Goal: Task Accomplishment & Management: Manage account settings

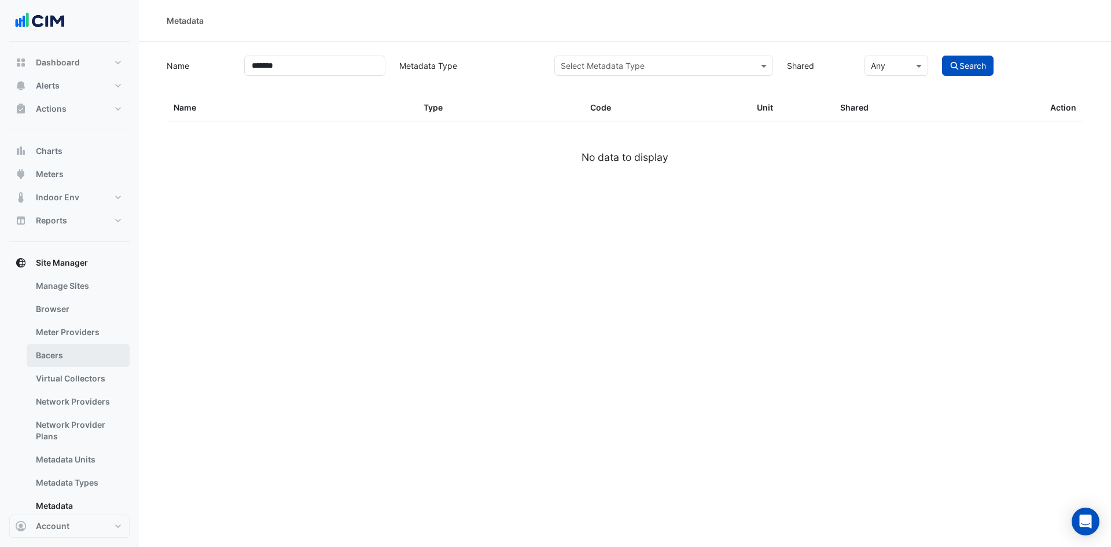
click at [67, 356] on link "Bacers" at bounding box center [78, 355] width 103 height 23
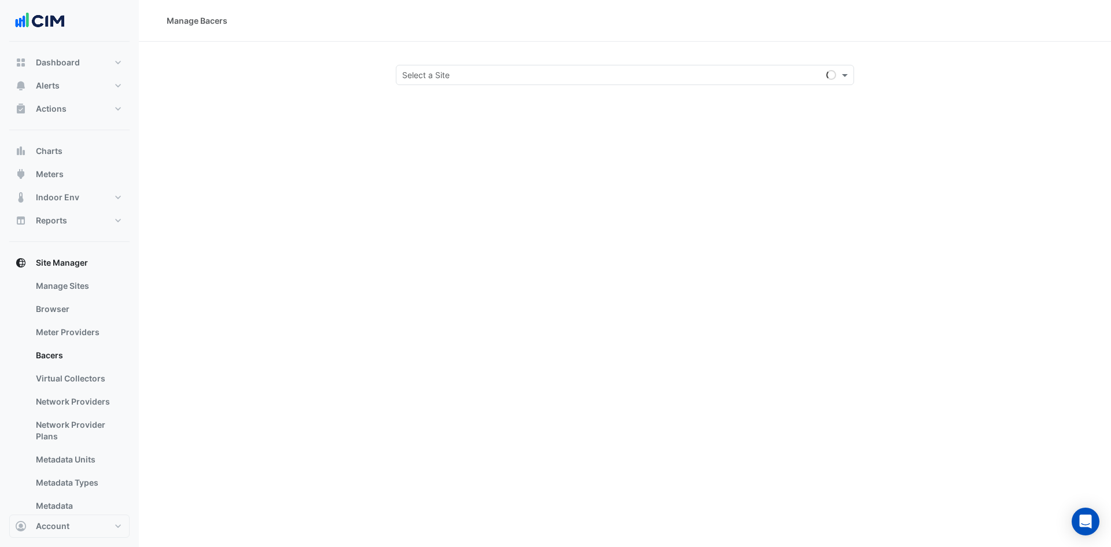
click at [518, 76] on input "text" at bounding box center [613, 75] width 422 height 12
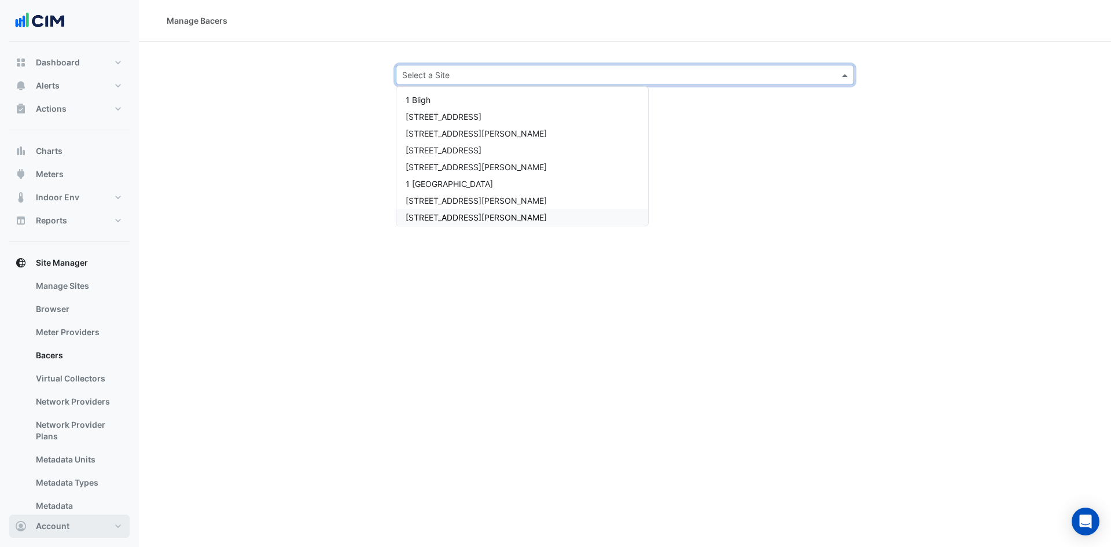
click at [68, 521] on span "Account" at bounding box center [53, 526] width 34 height 12
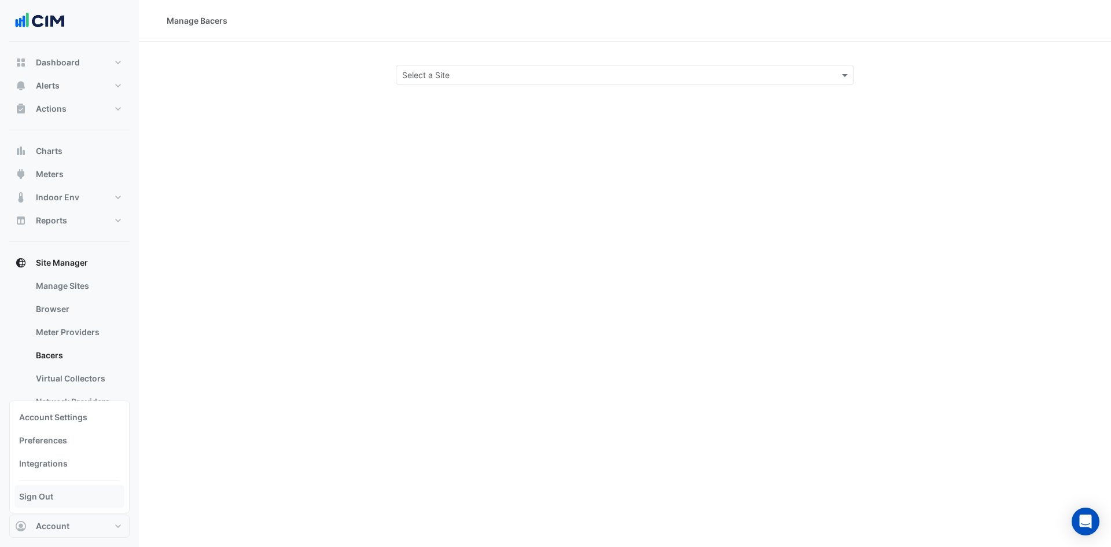
click at [57, 496] on link "Sign Out" at bounding box center [69, 496] width 110 height 23
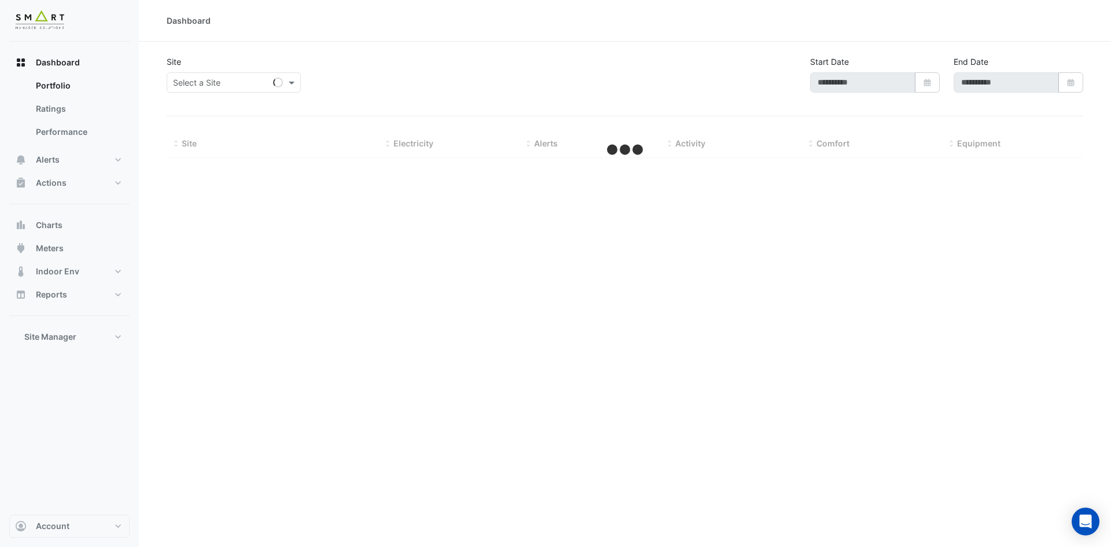
type input "**********"
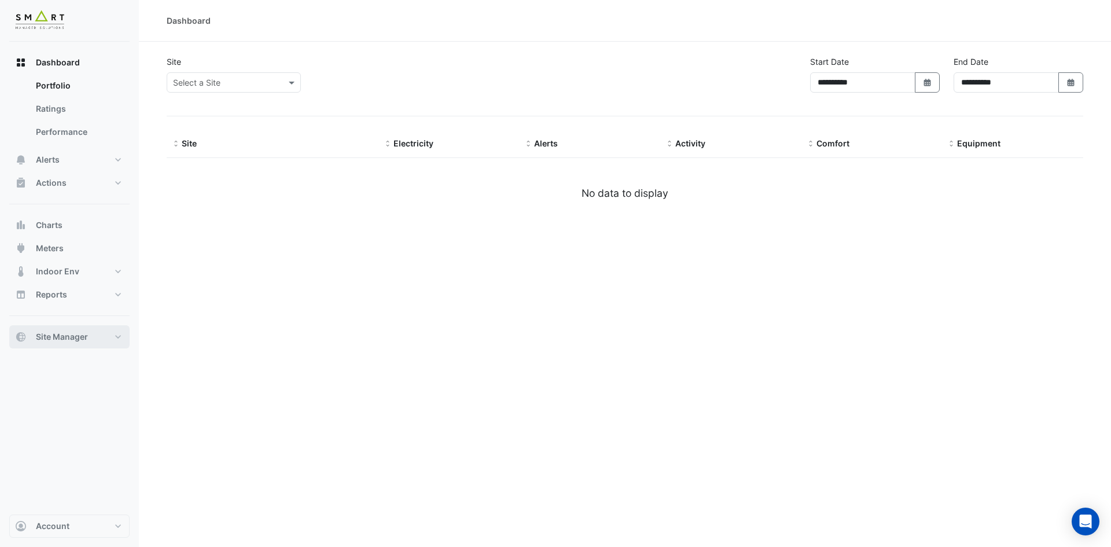
click at [115, 336] on button "Site Manager" at bounding box center [69, 336] width 120 height 23
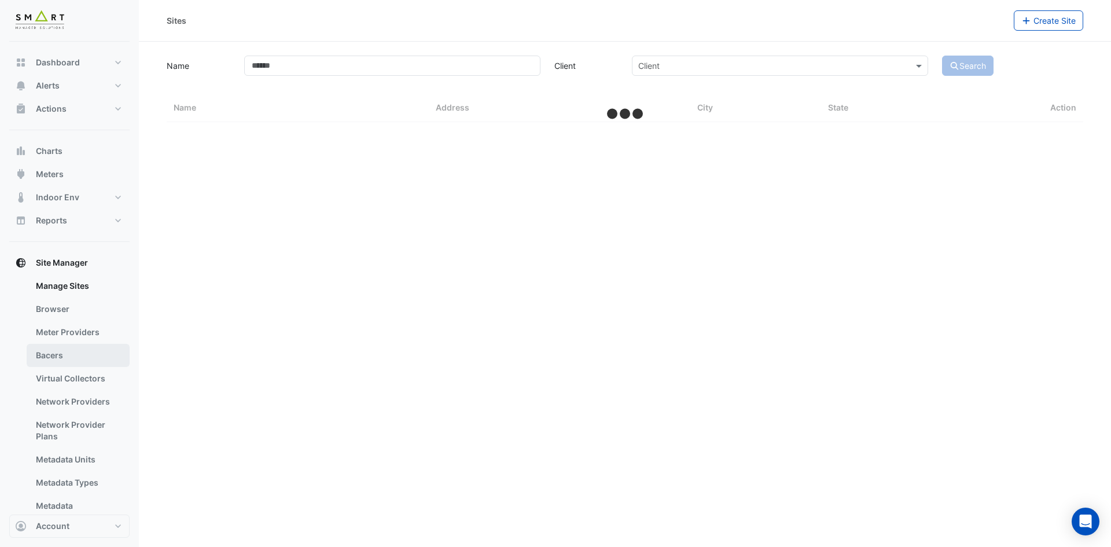
select select "***"
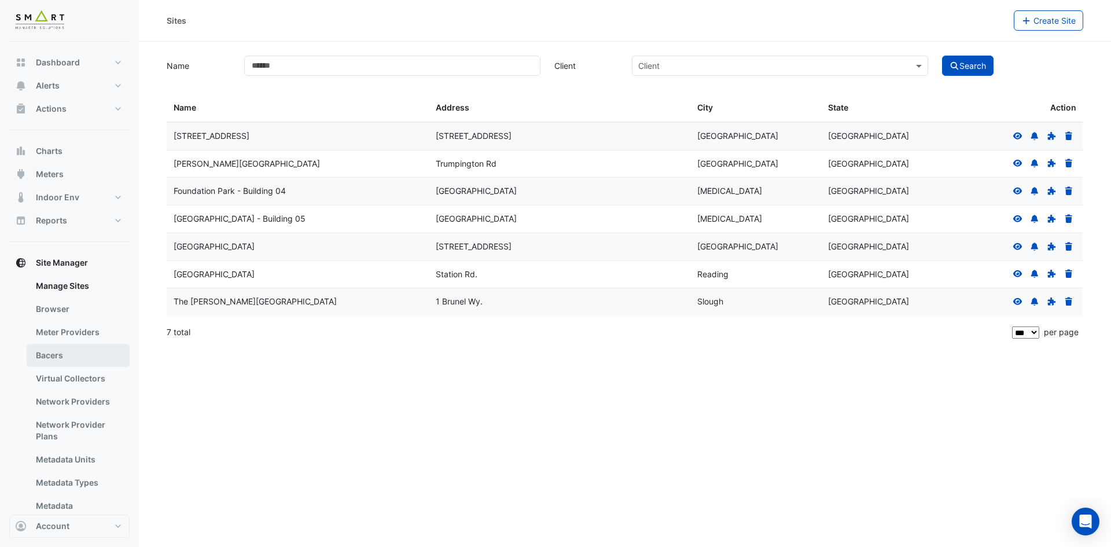
click at [82, 363] on link "Bacers" at bounding box center [78, 355] width 103 height 23
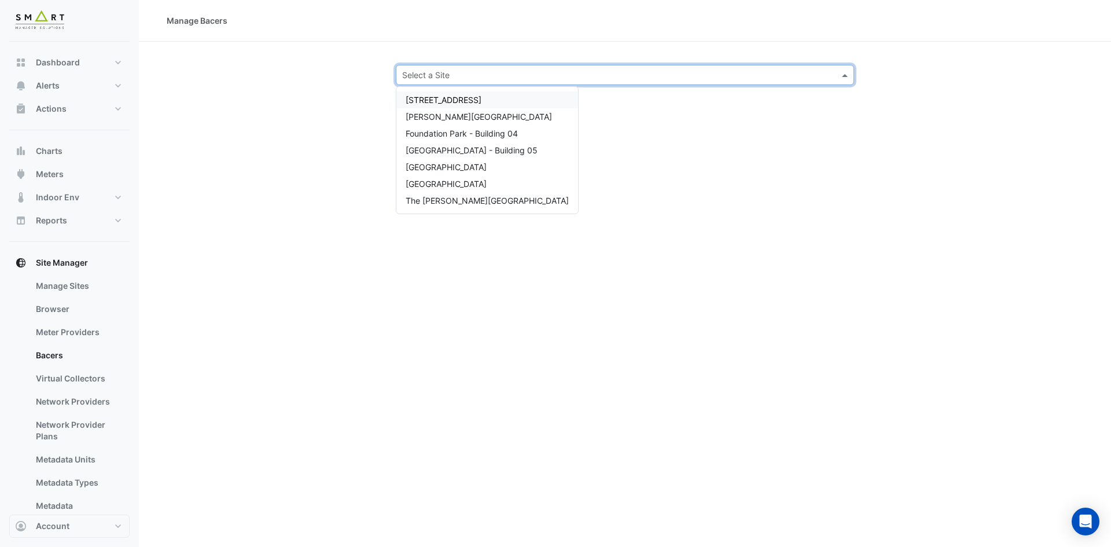
click at [549, 67] on div "Select a Site" at bounding box center [625, 75] width 458 height 20
click at [479, 165] on div "[GEOGRAPHIC_DATA]" at bounding box center [487, 167] width 182 height 17
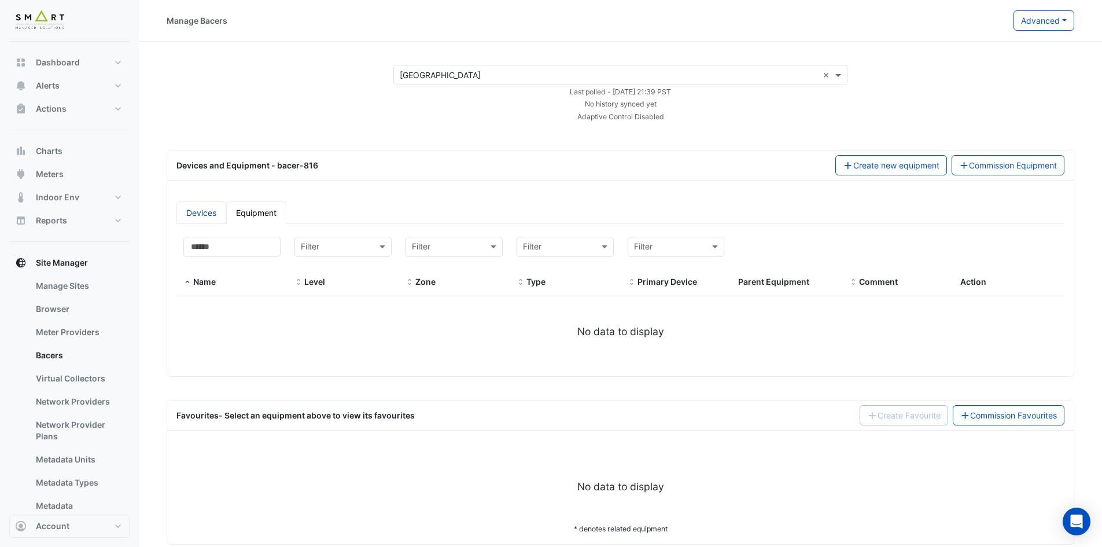
click at [214, 216] on link "Devices" at bounding box center [201, 212] width 50 height 23
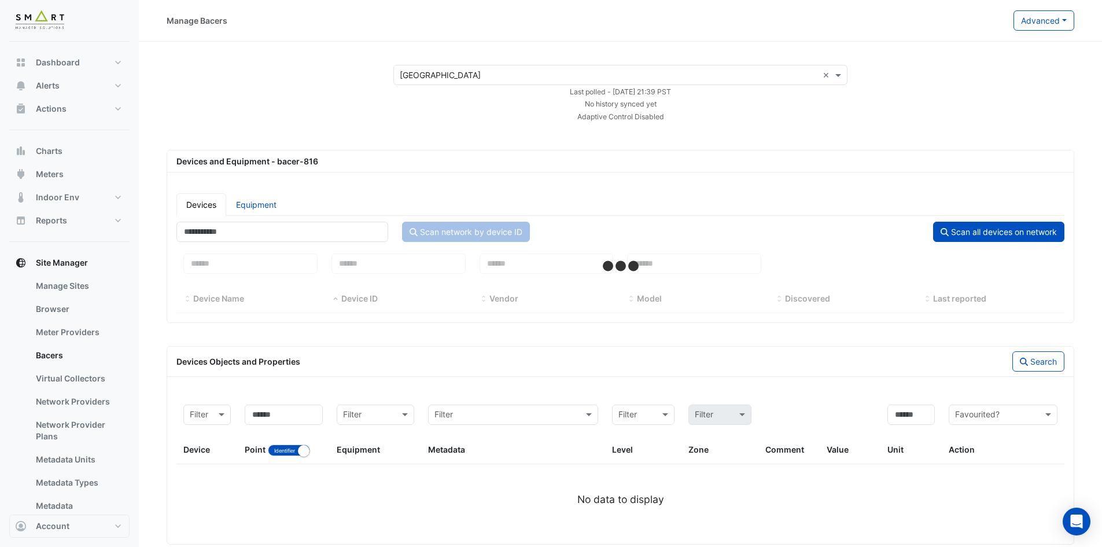
select select "***"
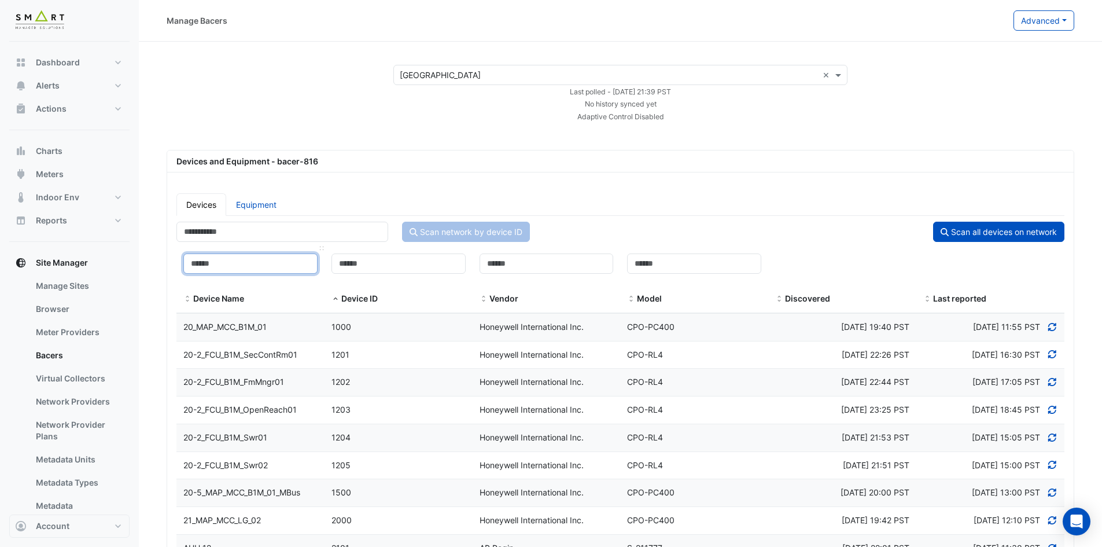
click at [251, 266] on input at bounding box center [250, 263] width 134 height 20
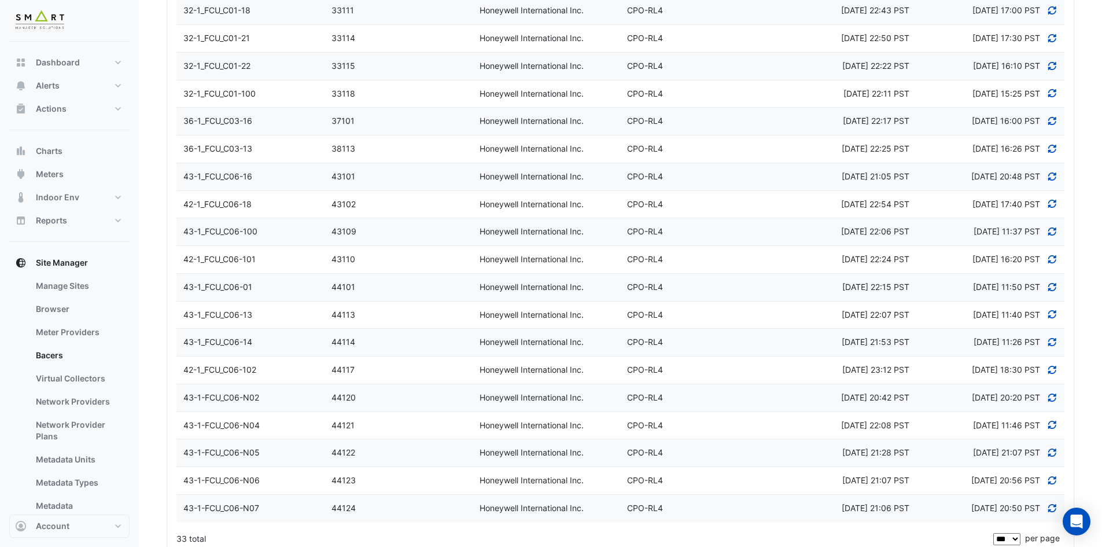
scroll to position [675, 0]
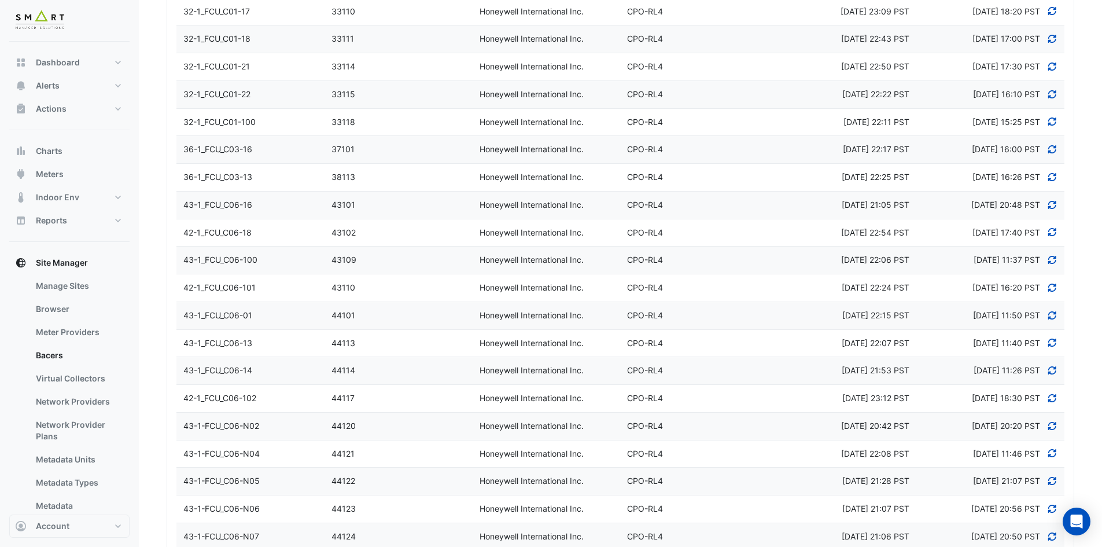
type input "***"
click at [249, 233] on span "42-1_FCU_C06-18" at bounding box center [217, 232] width 68 height 10
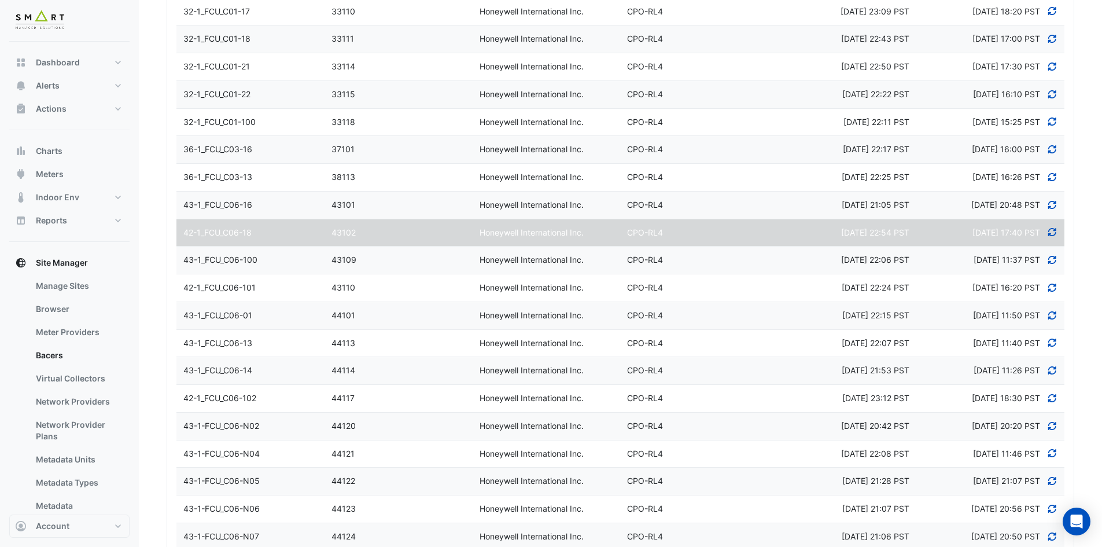
select select "***"
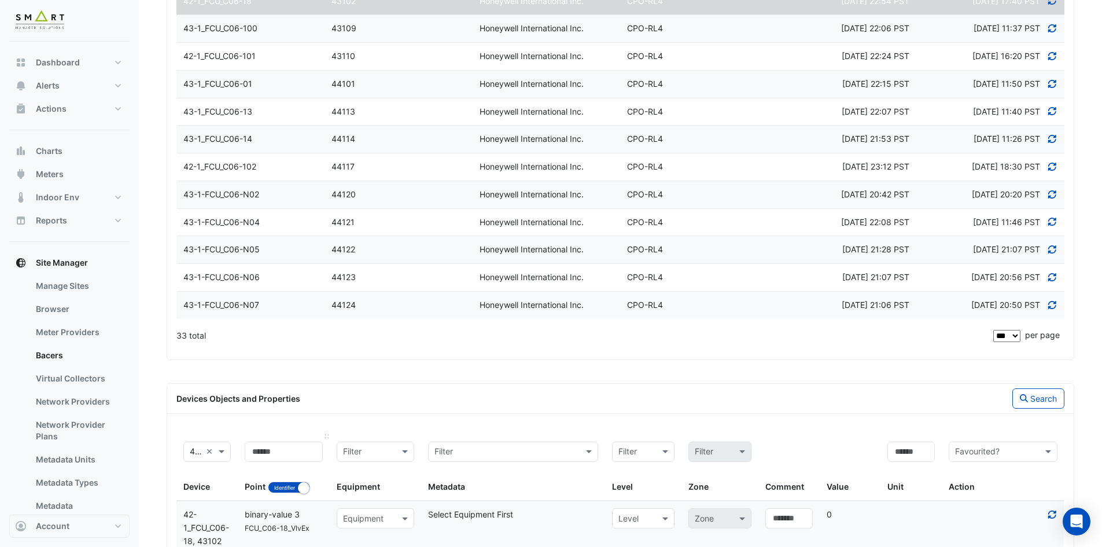
scroll to position [1138, 0]
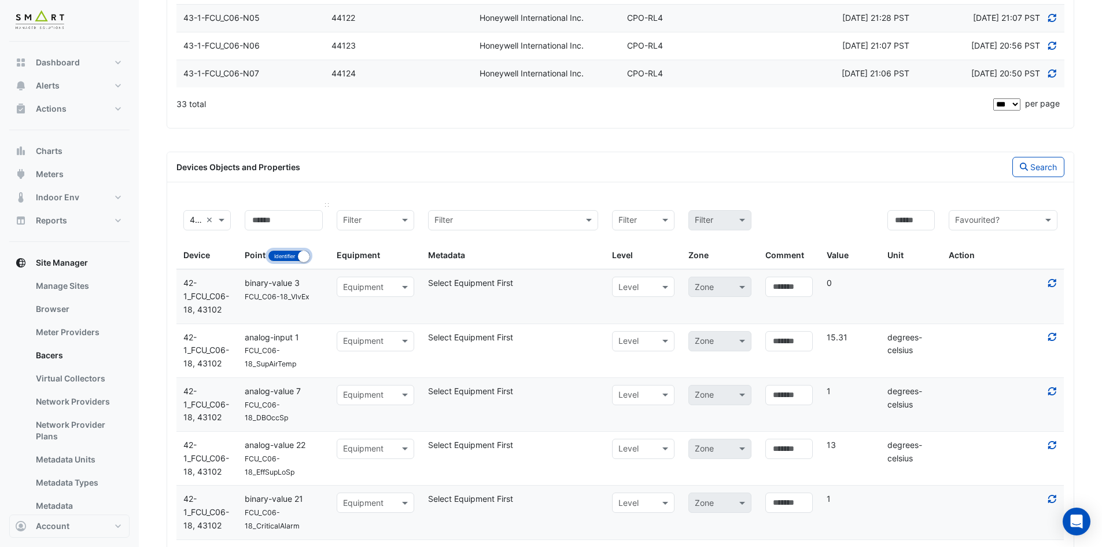
click at [279, 256] on button "Identifier Name" at bounding box center [289, 256] width 42 height 12
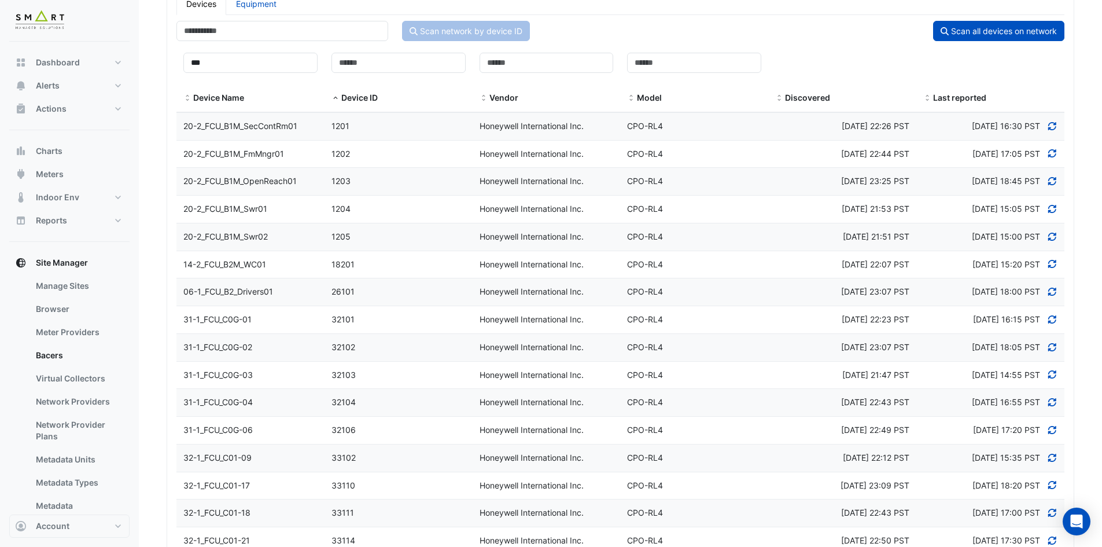
scroll to position [0, 0]
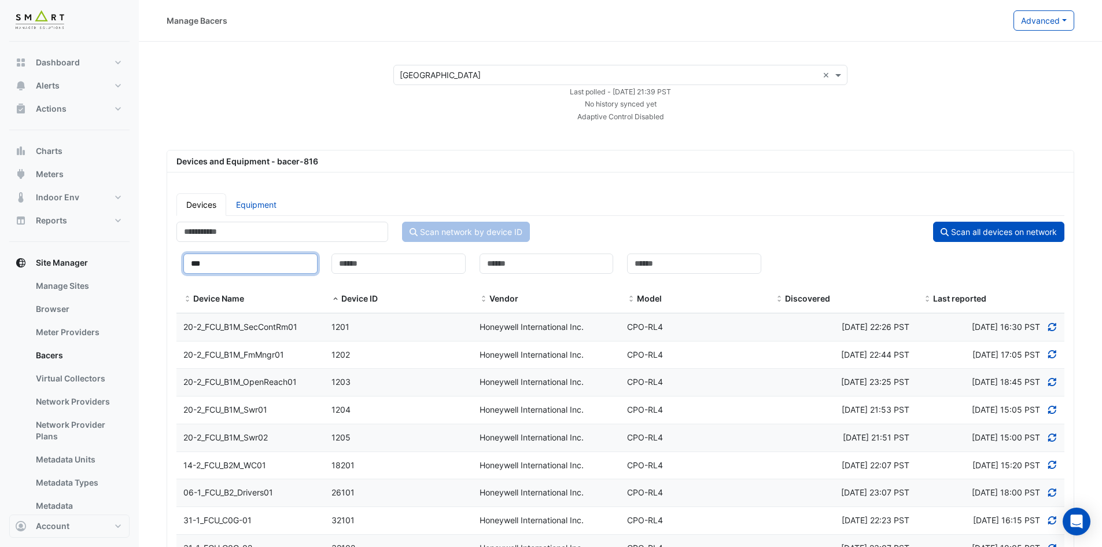
drag, startPoint x: 219, startPoint y: 262, endPoint x: 162, endPoint y: 262, distance: 57.3
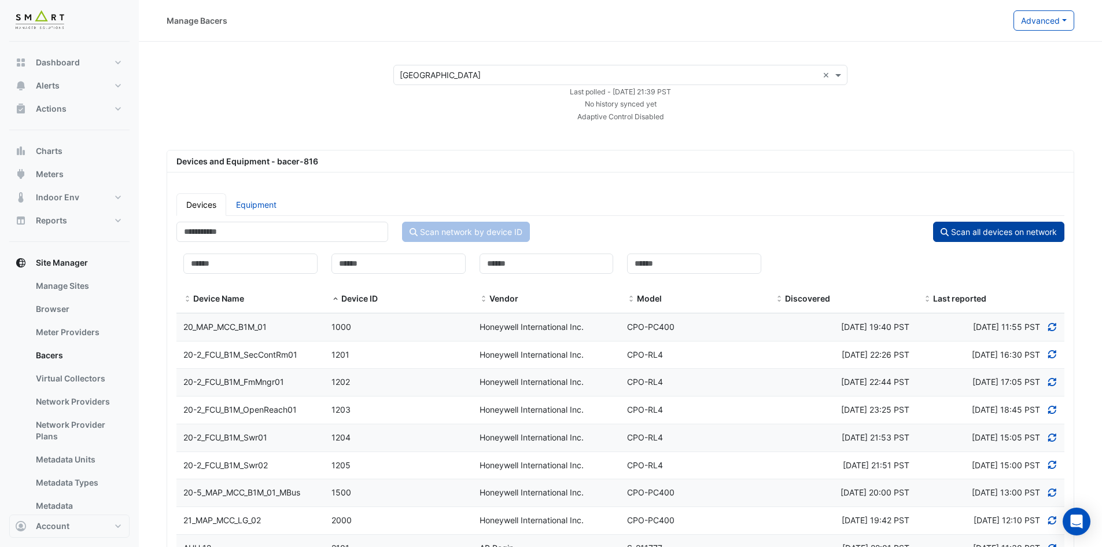
click at [1009, 230] on button "Scan all devices on network" at bounding box center [998, 232] width 131 height 20
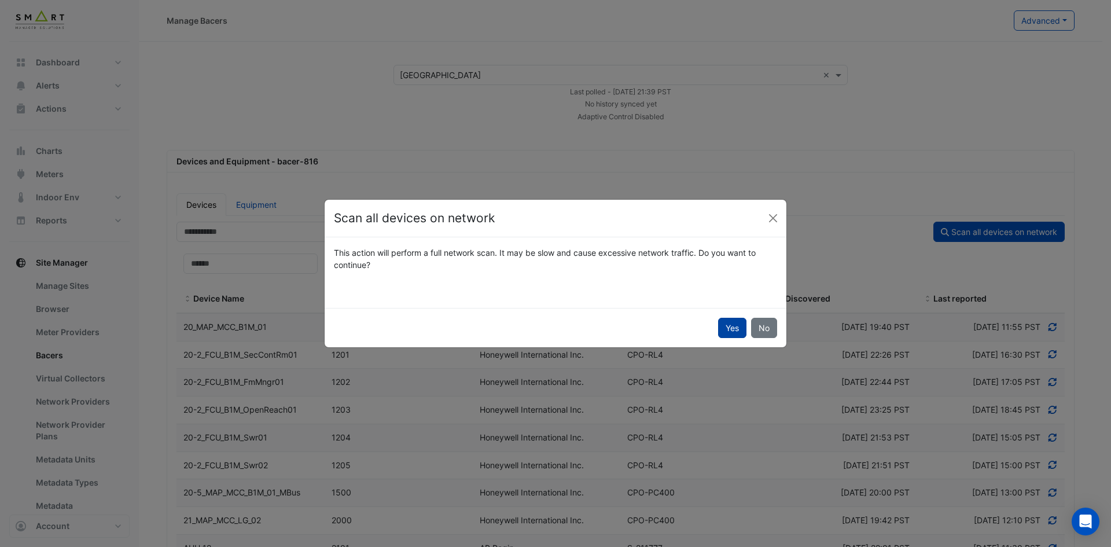
click at [734, 329] on button "Yes" at bounding box center [732, 328] width 28 height 20
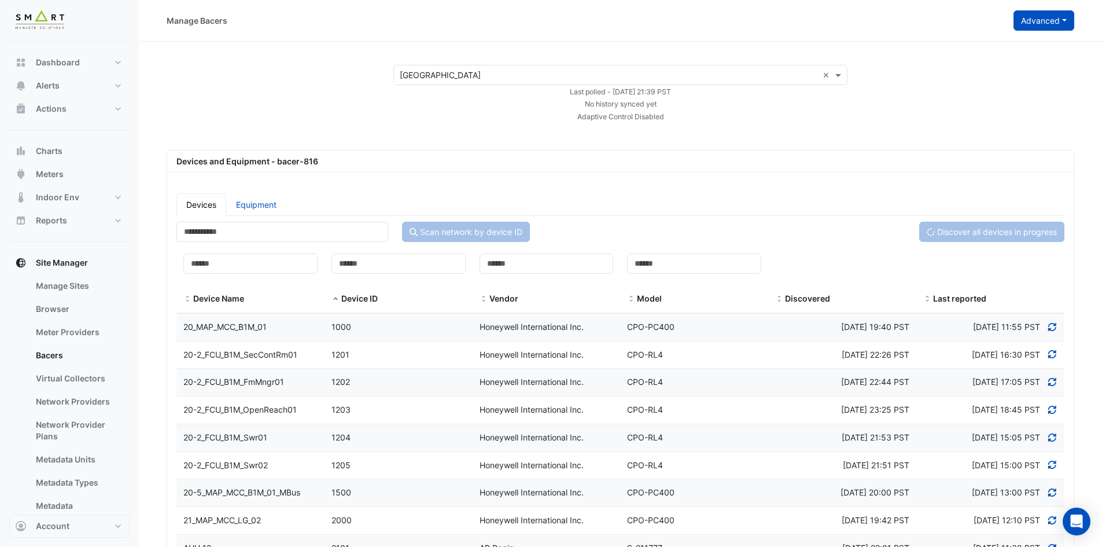
click at [1065, 17] on button "Advanced" at bounding box center [1044, 20] width 61 height 20
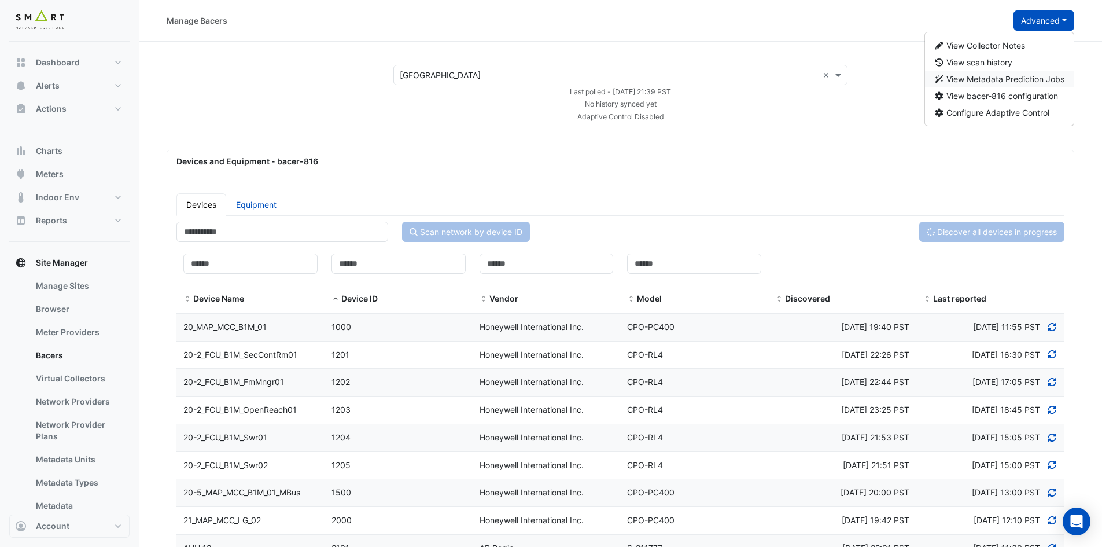
click at [1009, 82] on span "View Metadata Prediction Jobs" at bounding box center [1006, 79] width 118 height 10
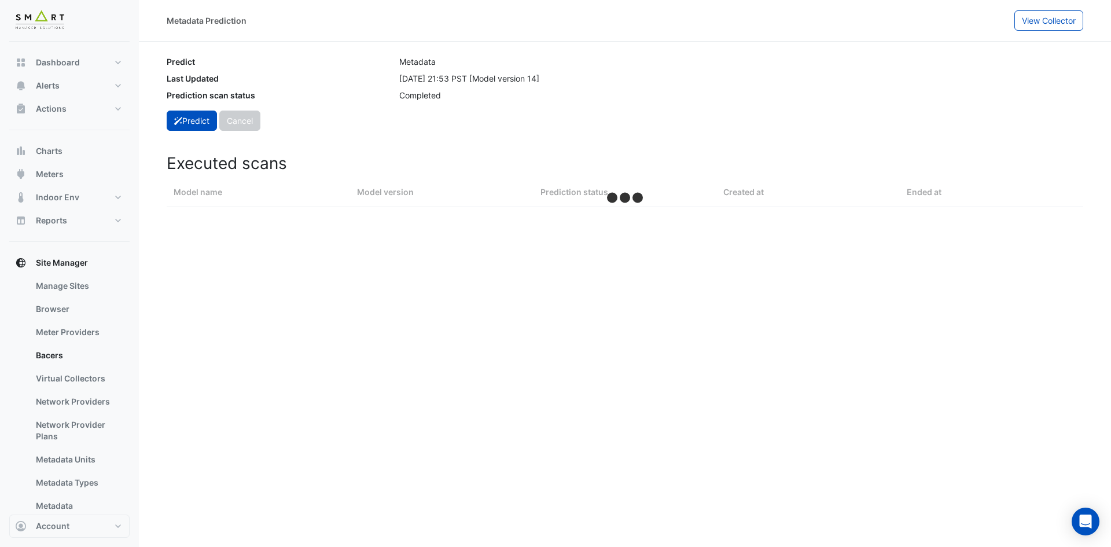
select select "***"
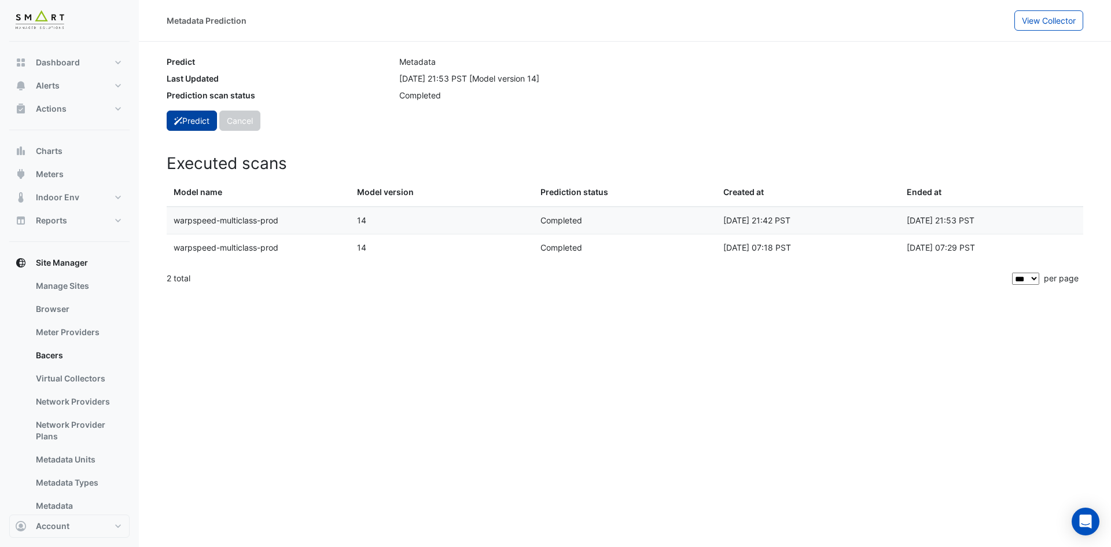
click at [182, 116] on button "Predict" at bounding box center [192, 121] width 50 height 20
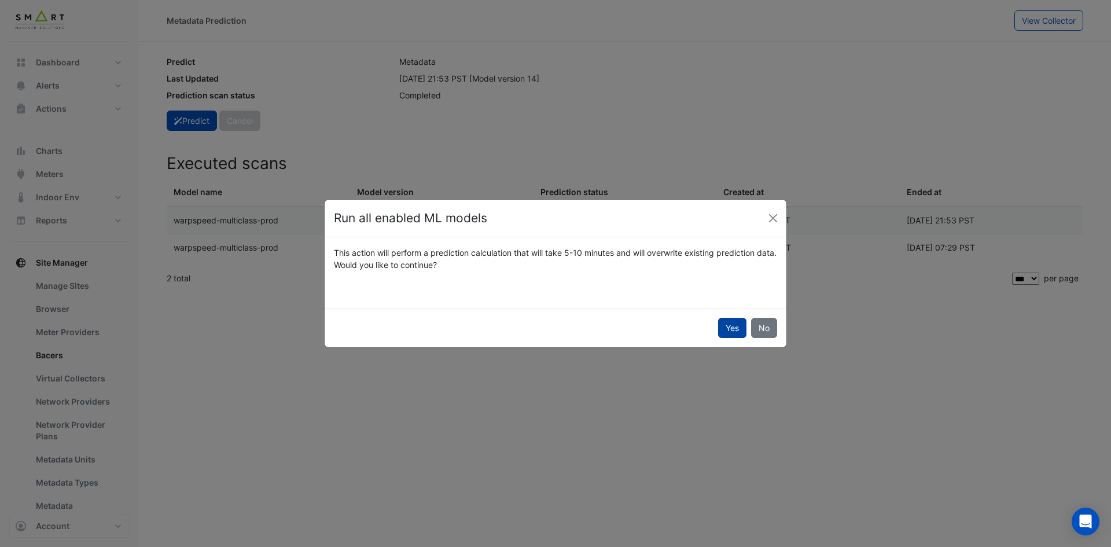
click at [737, 330] on button "Yes" at bounding box center [732, 328] width 28 height 20
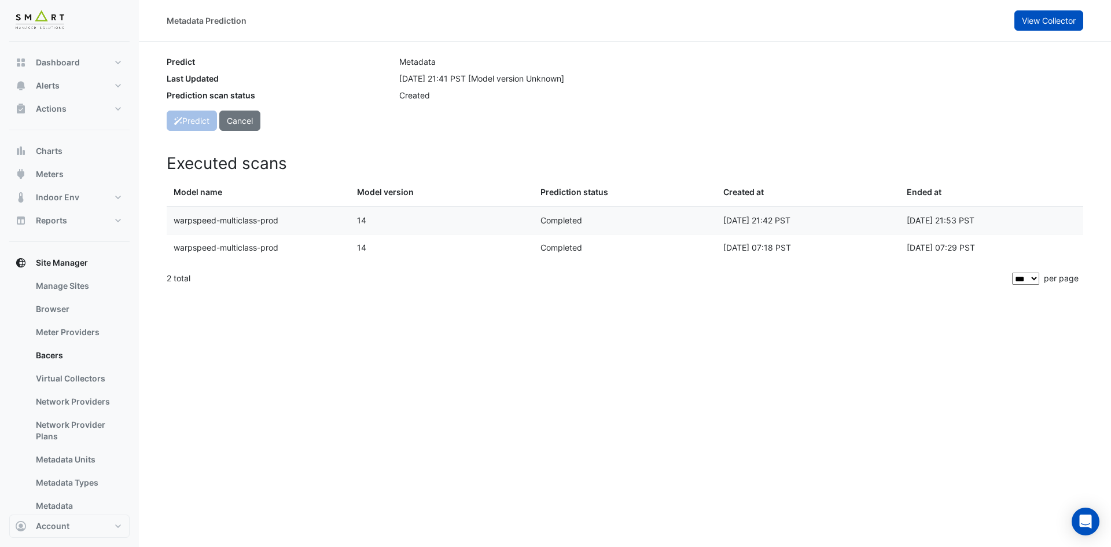
click at [1059, 25] on button "View Collector" at bounding box center [1048, 20] width 69 height 20
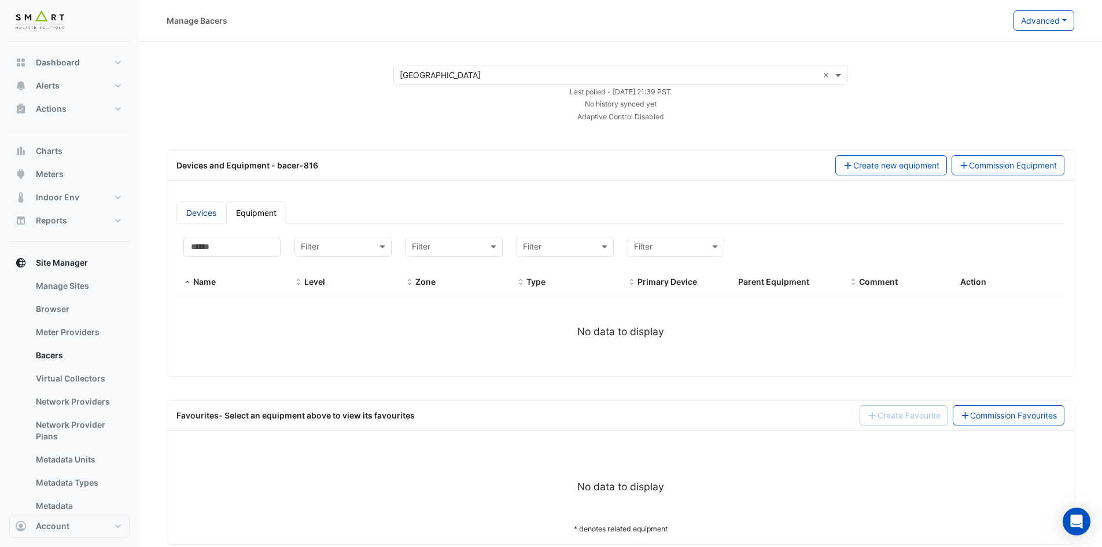
click at [192, 207] on link "Devices" at bounding box center [201, 212] width 50 height 23
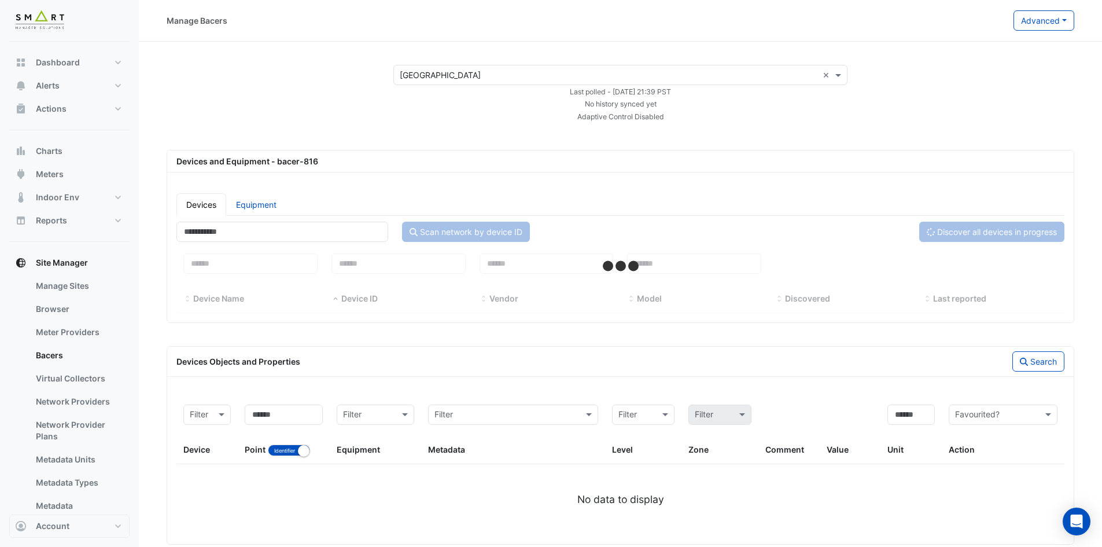
select select "***"
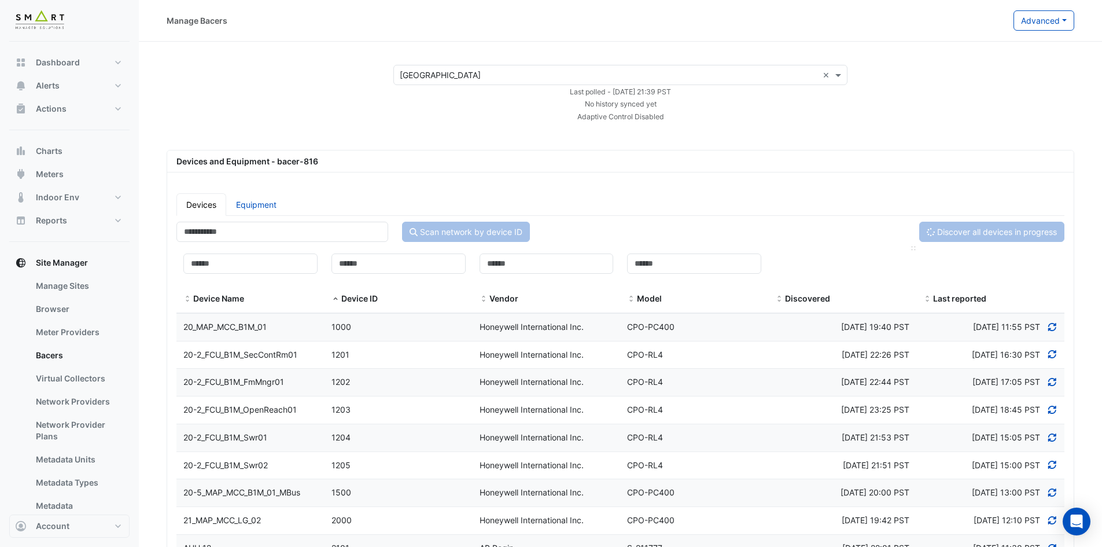
click at [783, 297] on div "Discovered" at bounding box center [842, 298] width 134 height 13
click at [780, 297] on span at bounding box center [779, 299] width 8 height 9
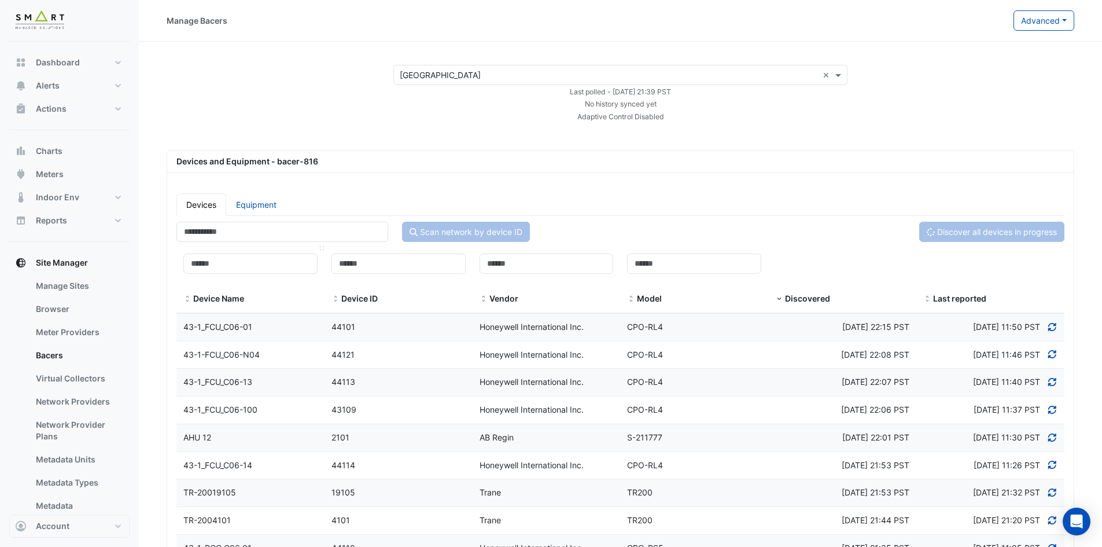
click at [187, 295] on span at bounding box center [187, 299] width 8 height 9
click at [262, 199] on link "Equipment" at bounding box center [256, 204] width 60 height 23
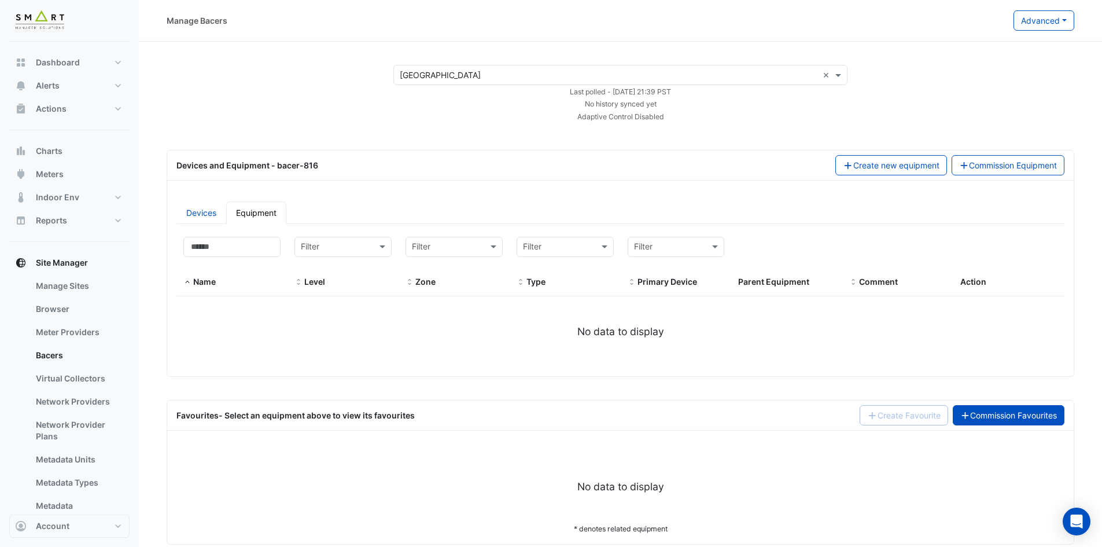
click at [1028, 407] on link "Commission Favourites" at bounding box center [1009, 415] width 112 height 20
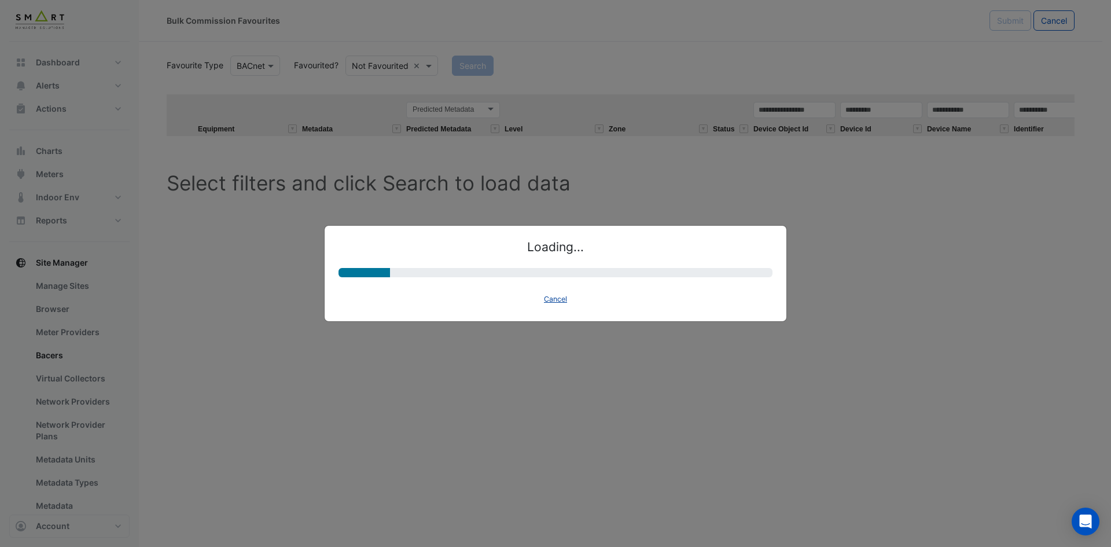
click at [558, 297] on button "Cancel" at bounding box center [556, 299] width 34 height 16
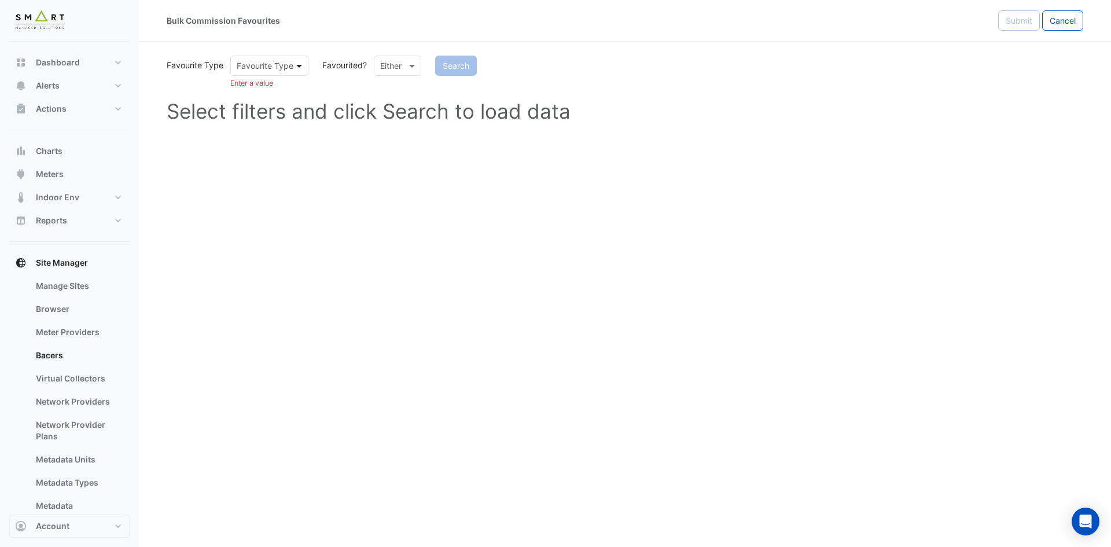
click at [301, 64] on span at bounding box center [300, 66] width 14 height 12
click at [263, 91] on div "BACnet" at bounding box center [254, 90] width 47 height 17
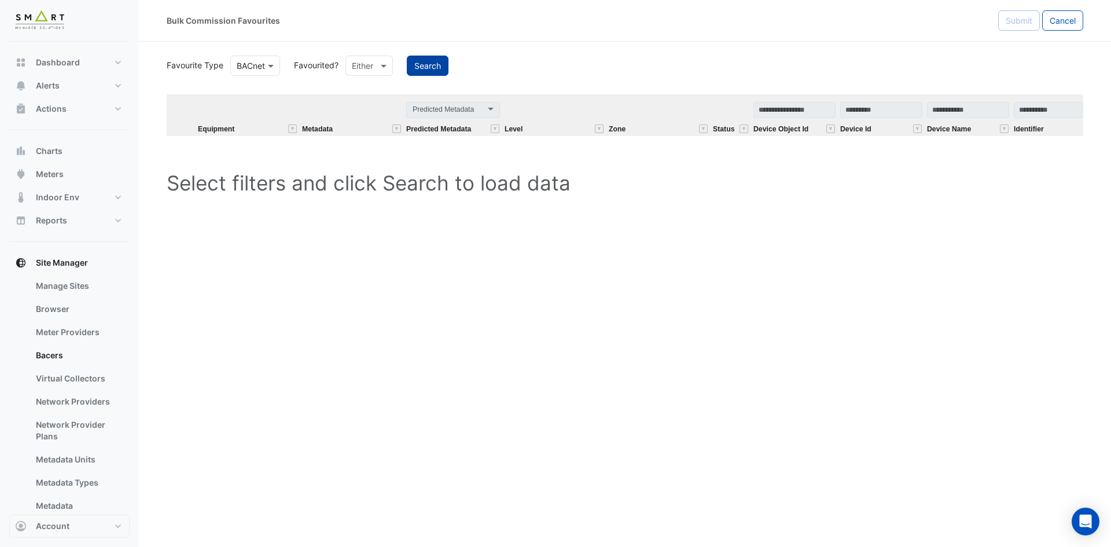
click at [430, 62] on button "Search" at bounding box center [428, 66] width 42 height 20
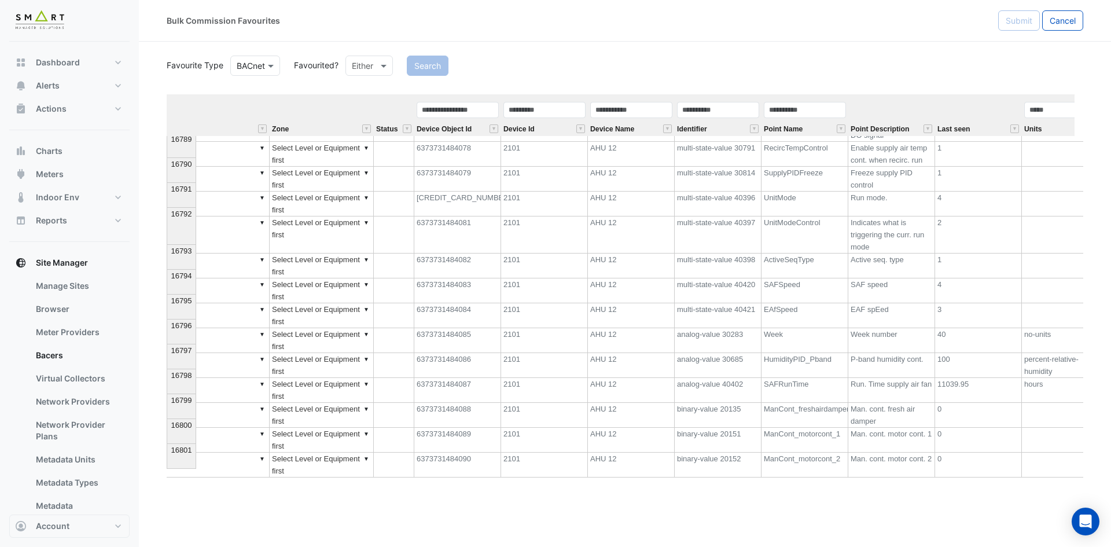
scroll to position [0, 344]
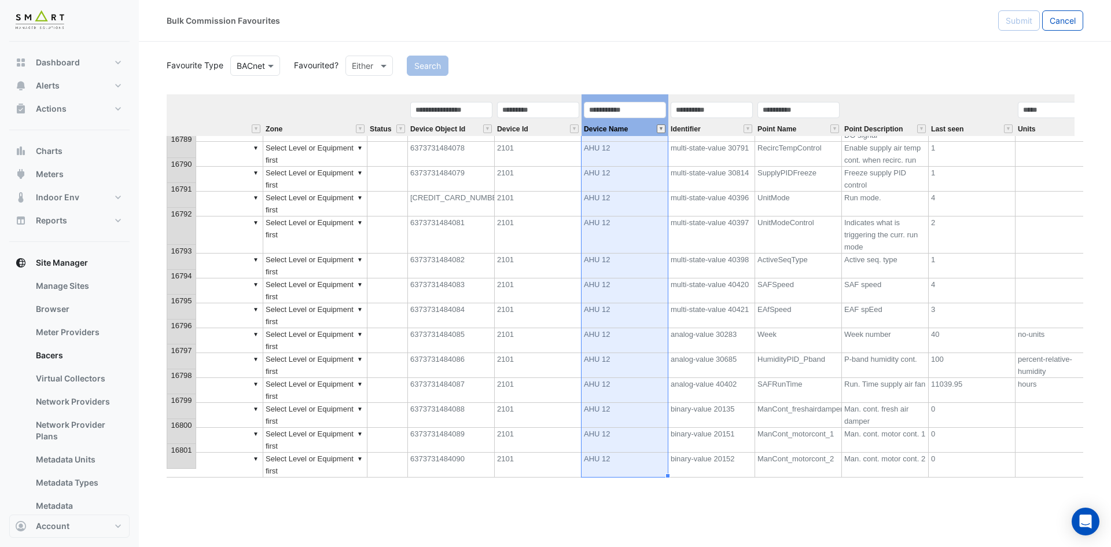
click at [662, 127] on button "" at bounding box center [661, 128] width 9 height 9
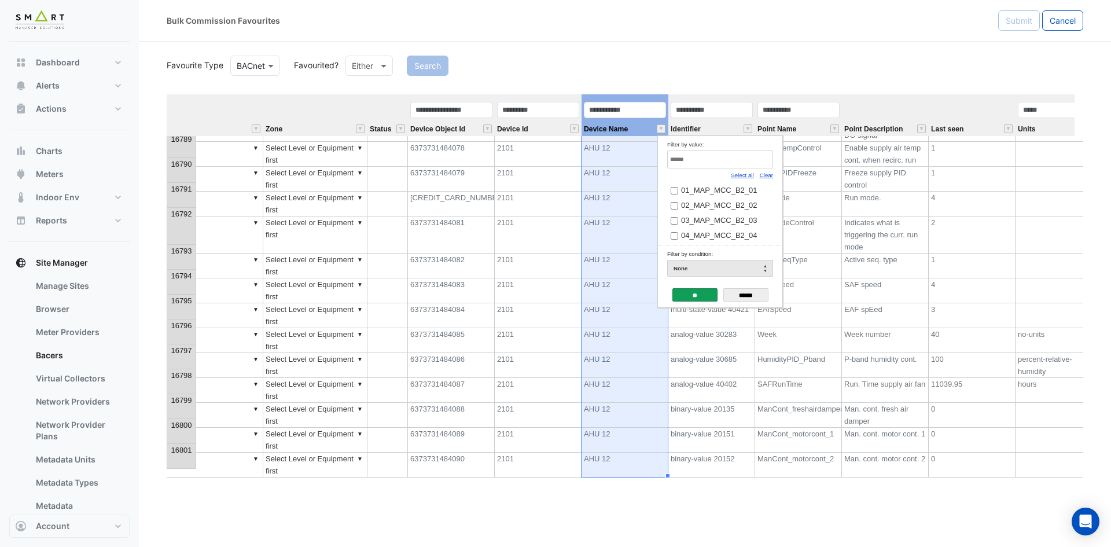
click at [767, 176] on link "Clear" at bounding box center [766, 175] width 13 height 6
click at [748, 159] on input "Filter by value:" at bounding box center [720, 159] width 106 height 18
type input "*"
click at [984, 110] on th "Last seen" at bounding box center [972, 115] width 87 height 42
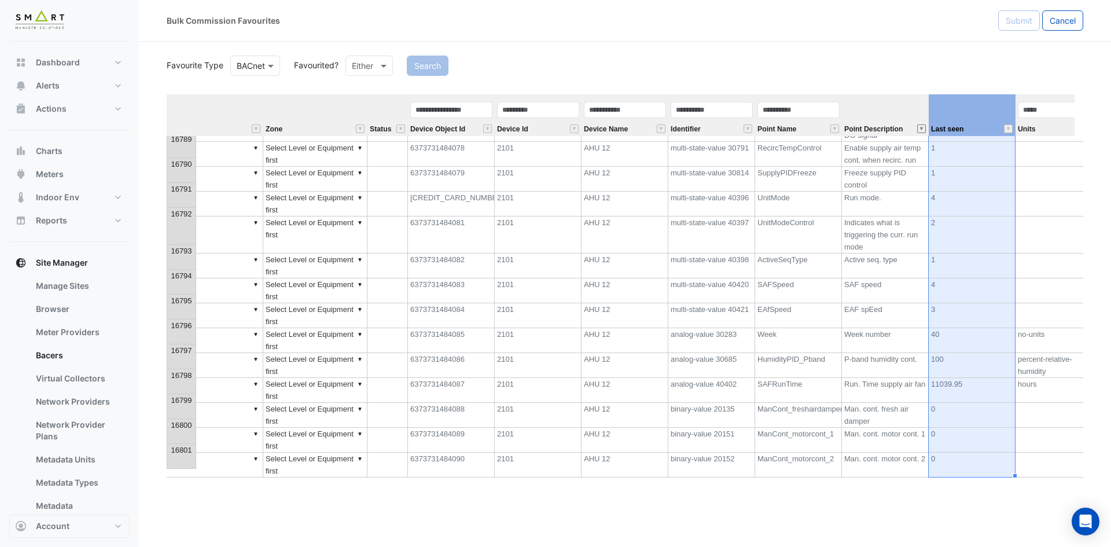
click at [921, 131] on button "" at bounding box center [921, 128] width 9 height 9
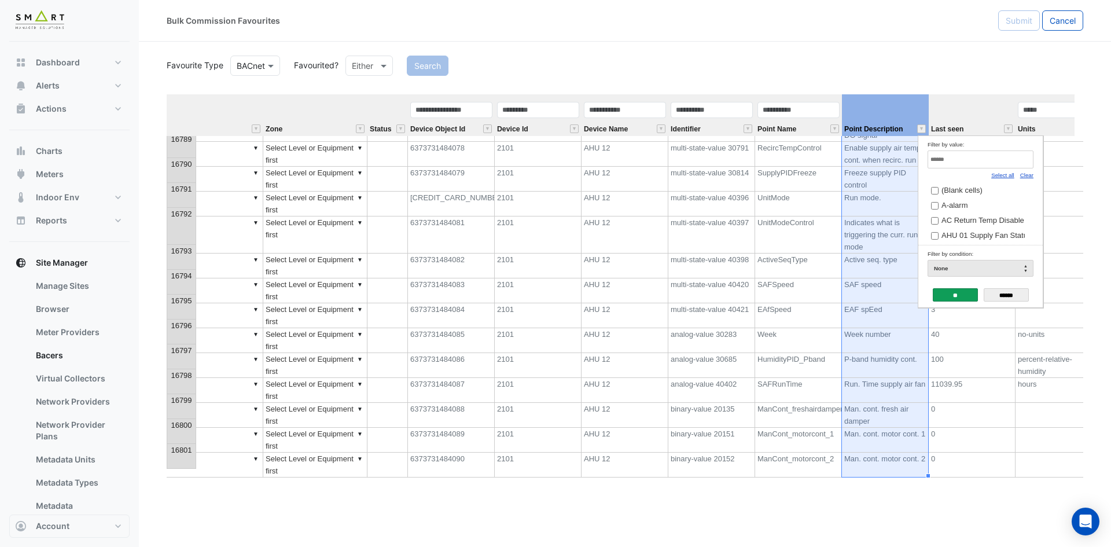
click at [1024, 174] on link "Clear" at bounding box center [1026, 175] width 13 height 6
click at [1002, 161] on input "Filter by value:" at bounding box center [981, 159] width 106 height 18
click at [1000, 174] on link "Select all" at bounding box center [1002, 175] width 23 height 6
type input "***"
click at [942, 295] on input "**" at bounding box center [955, 294] width 45 height 13
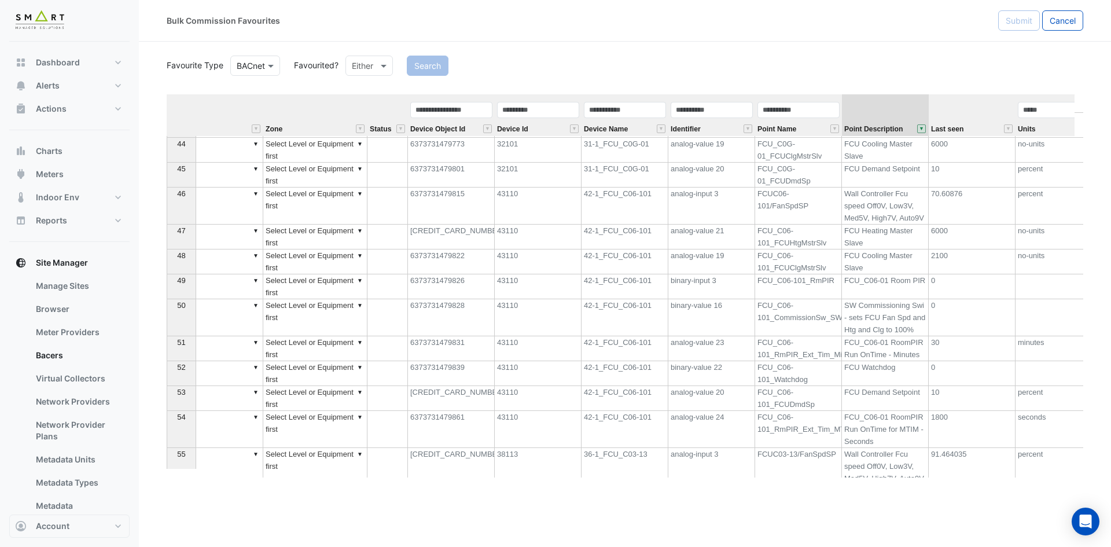
scroll to position [1090, 0]
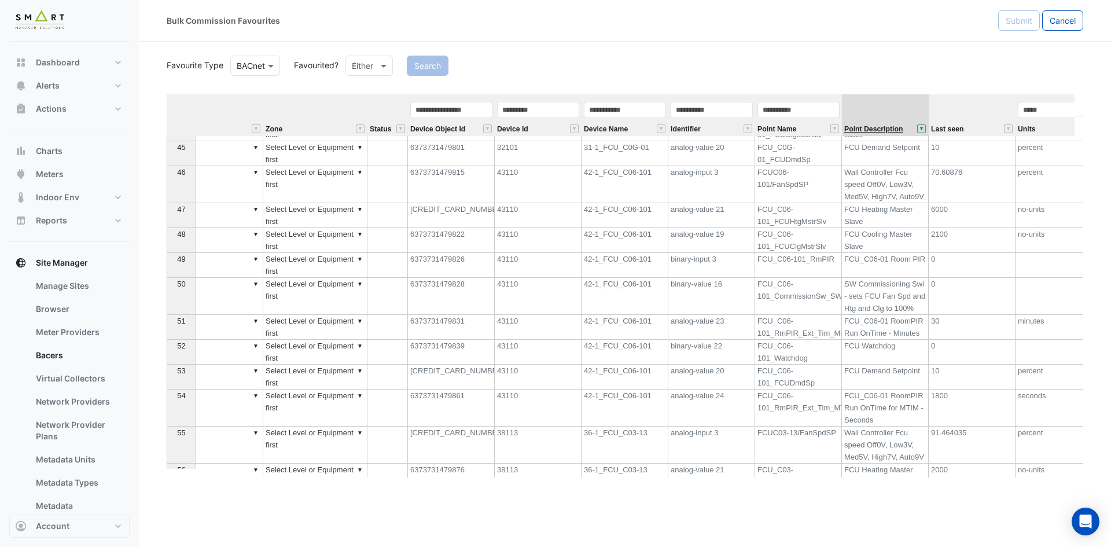
click at [871, 131] on span "Point Description" at bounding box center [873, 130] width 58 height 8
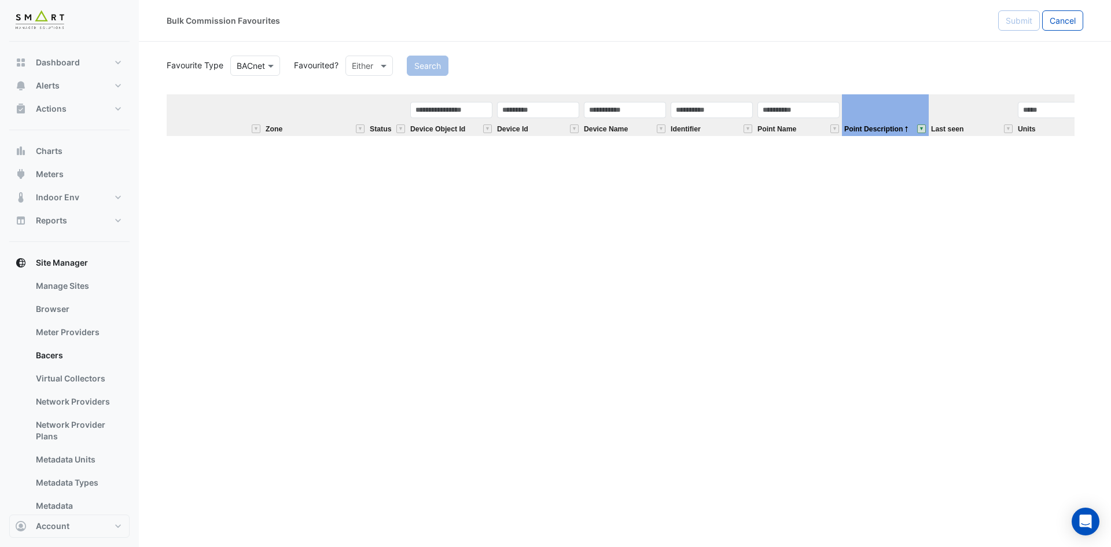
scroll to position [0, 0]
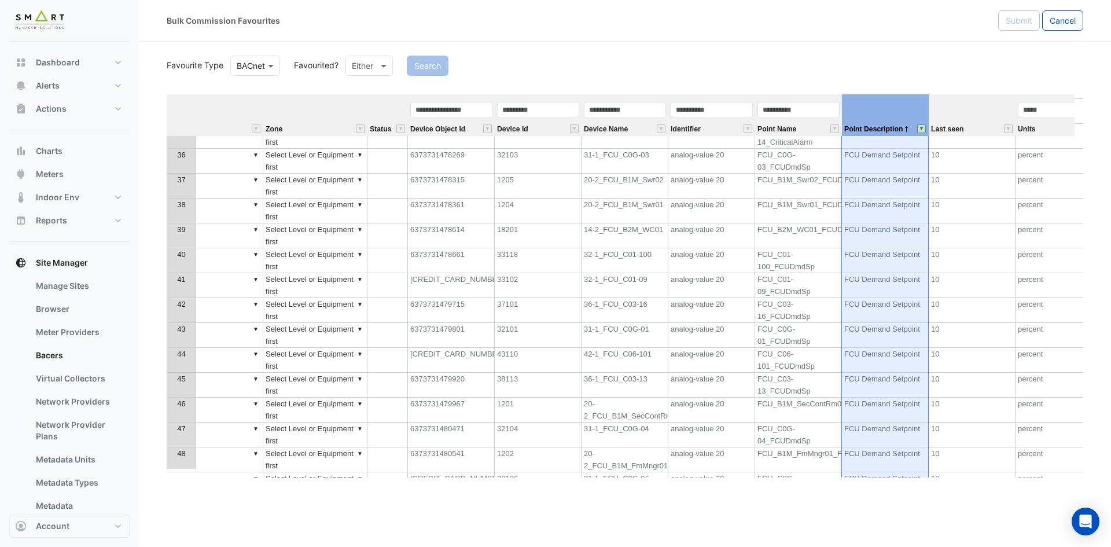
click at [782, 285] on td "FCU_C01-09_FCUDmdSp" at bounding box center [798, 285] width 87 height 25
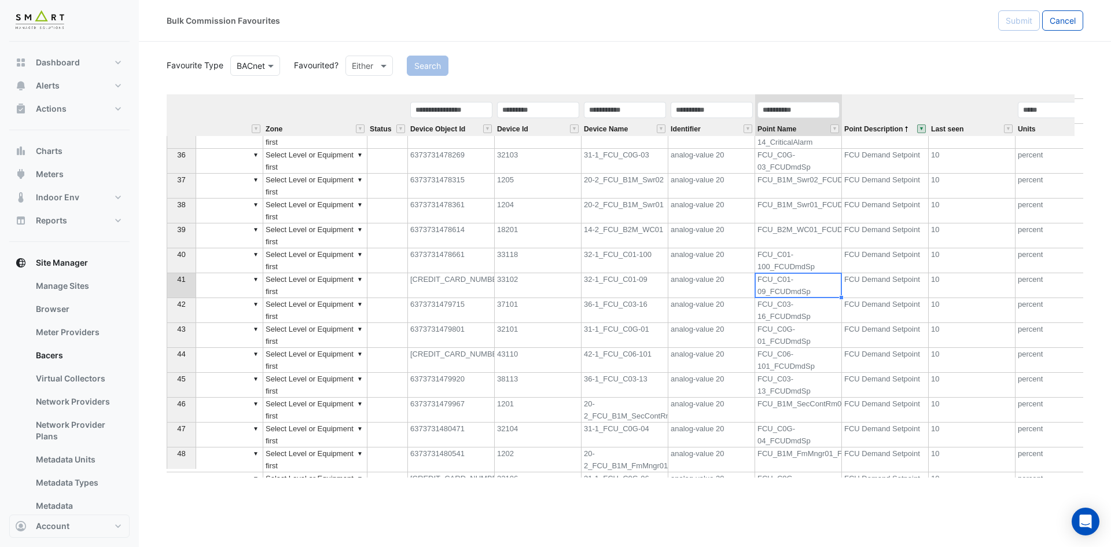
click at [920, 130] on button "" at bounding box center [921, 128] width 9 height 9
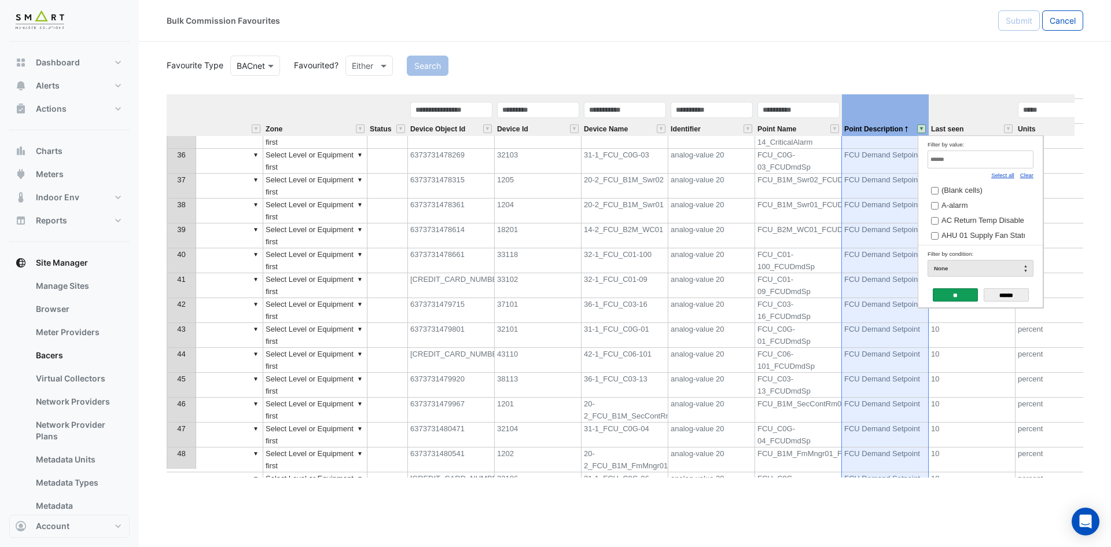
click at [1034, 173] on td "Filter by value: Select all Clear (Blank cells) A-alarm AC Return Temp Disable …" at bounding box center [980, 190] width 124 height 109
drag, startPoint x: 1007, startPoint y: 176, endPoint x: 991, endPoint y: 183, distance: 17.6
click at [1007, 176] on link "Select all" at bounding box center [1002, 175] width 23 height 6
click at [948, 292] on input "**" at bounding box center [955, 294] width 45 height 13
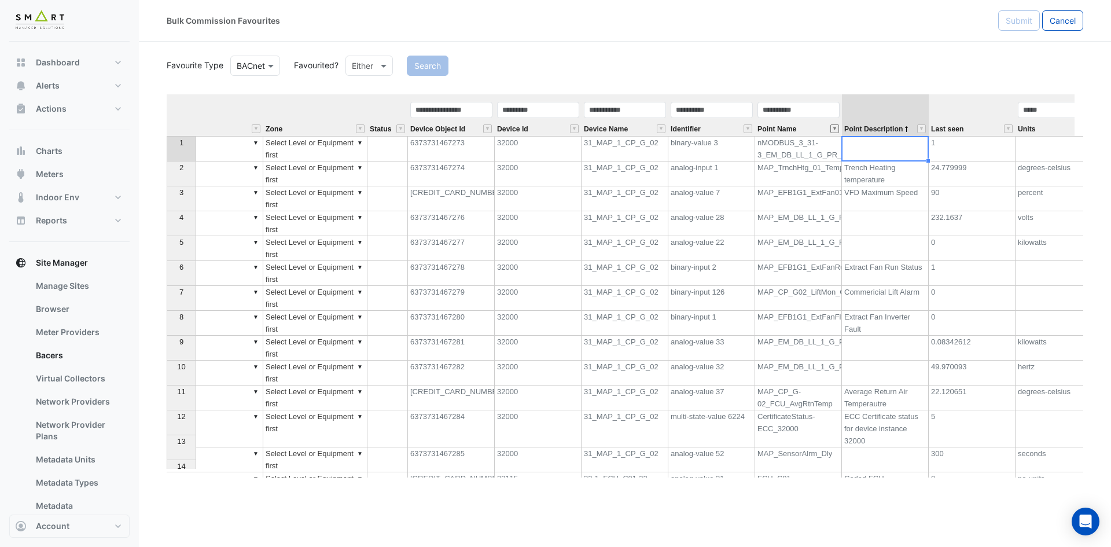
click at [834, 127] on button "" at bounding box center [834, 128] width 9 height 9
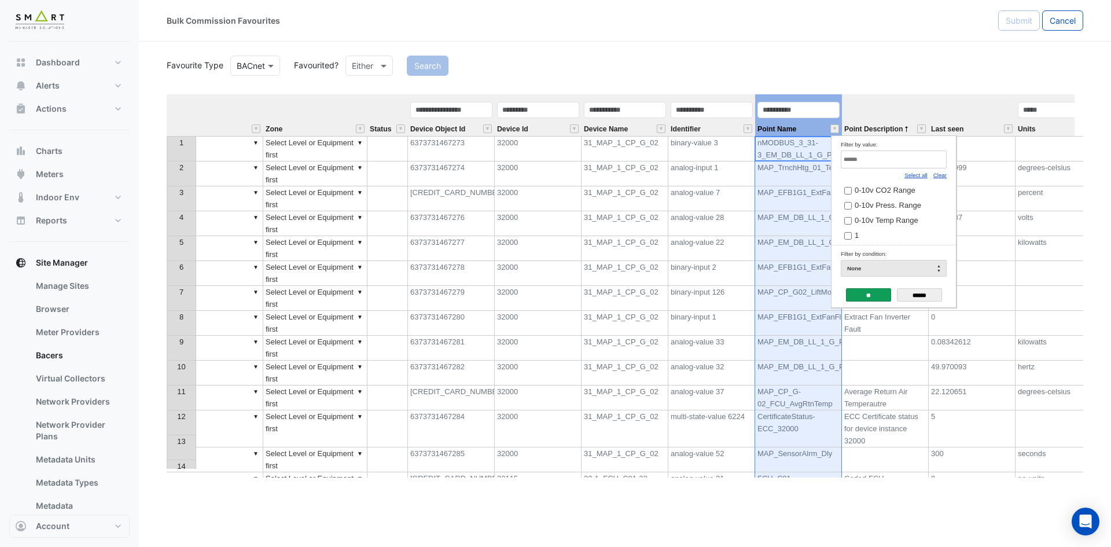
click at [936, 173] on link "Clear" at bounding box center [939, 175] width 13 height 6
click at [904, 161] on input "Filter by value:" at bounding box center [894, 159] width 106 height 18
paste input "**********"
click at [917, 173] on link "Select all" at bounding box center [915, 175] width 23 height 6
type input "**********"
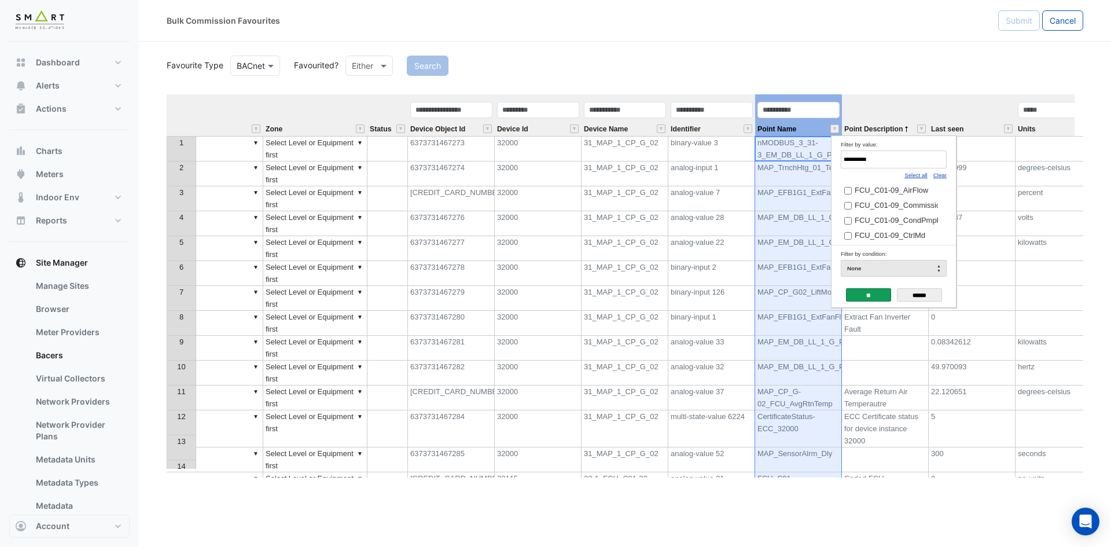
click at [866, 292] on input "**" at bounding box center [868, 294] width 45 height 13
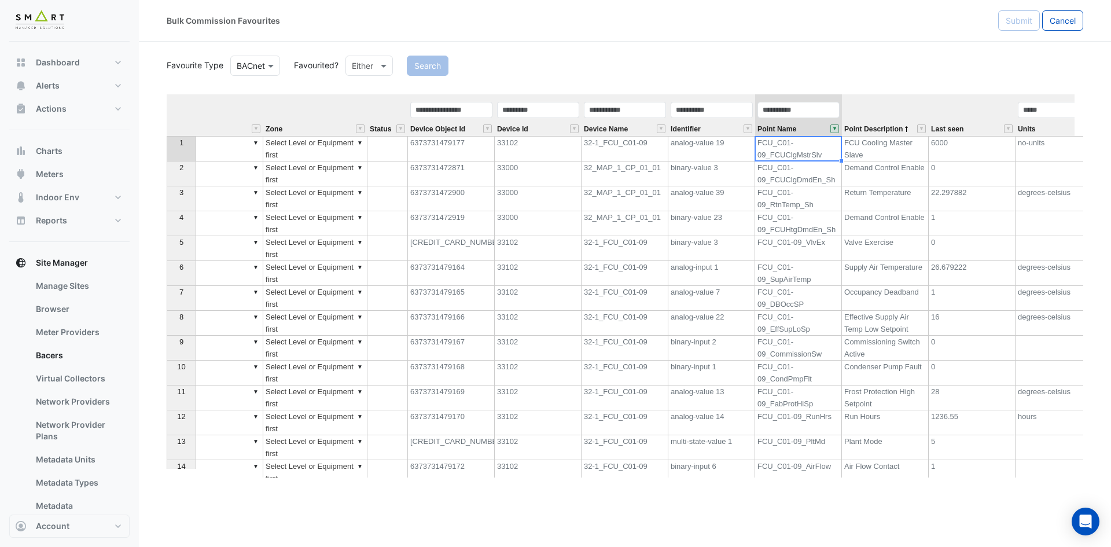
click at [182, 117] on th at bounding box center [182, 115] width 30 height 42
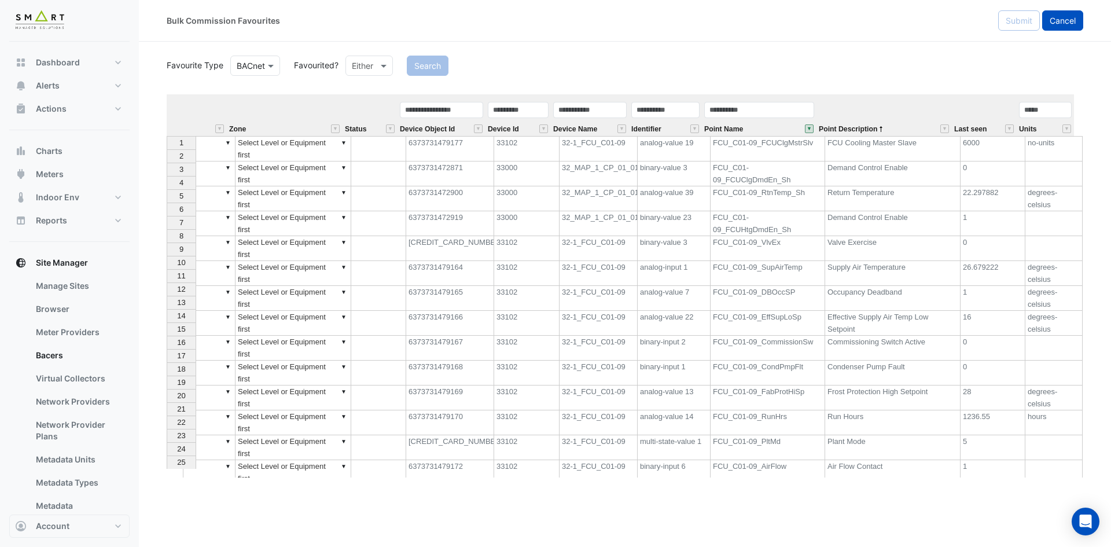
click at [1066, 19] on span "Cancel" at bounding box center [1063, 21] width 26 height 10
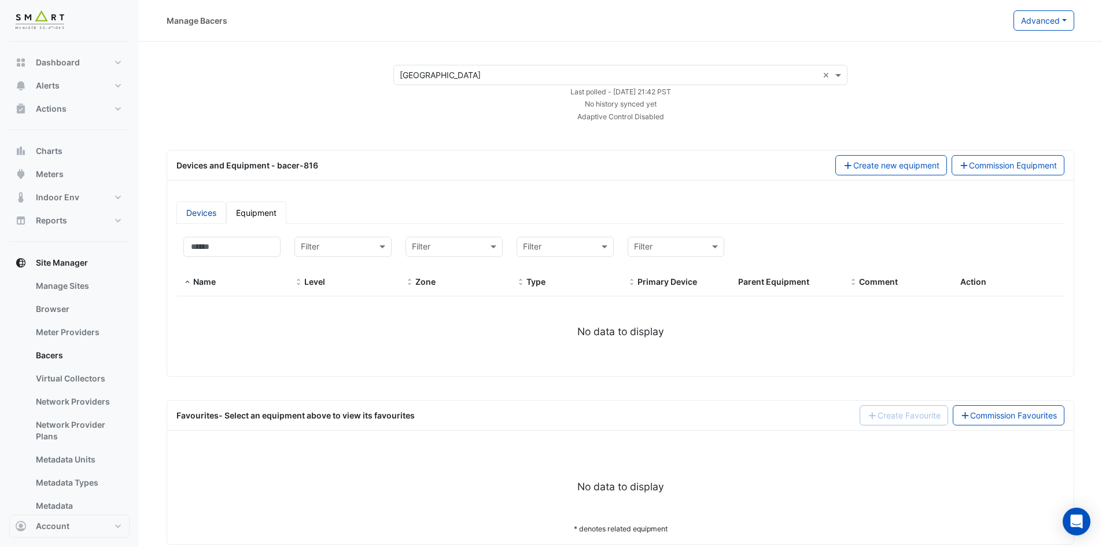
click at [177, 214] on link "Devices" at bounding box center [201, 212] width 50 height 23
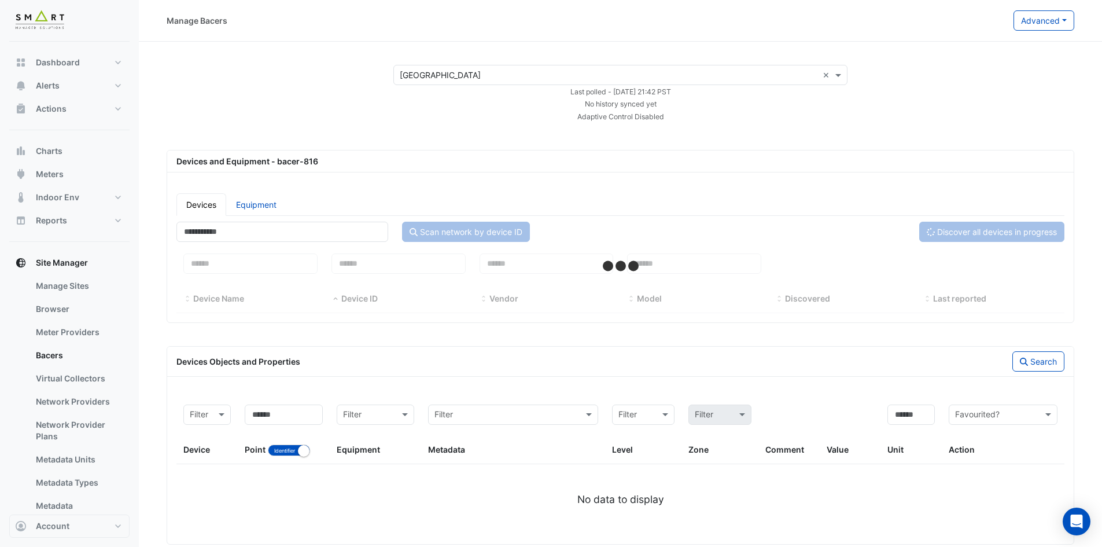
select select "***"
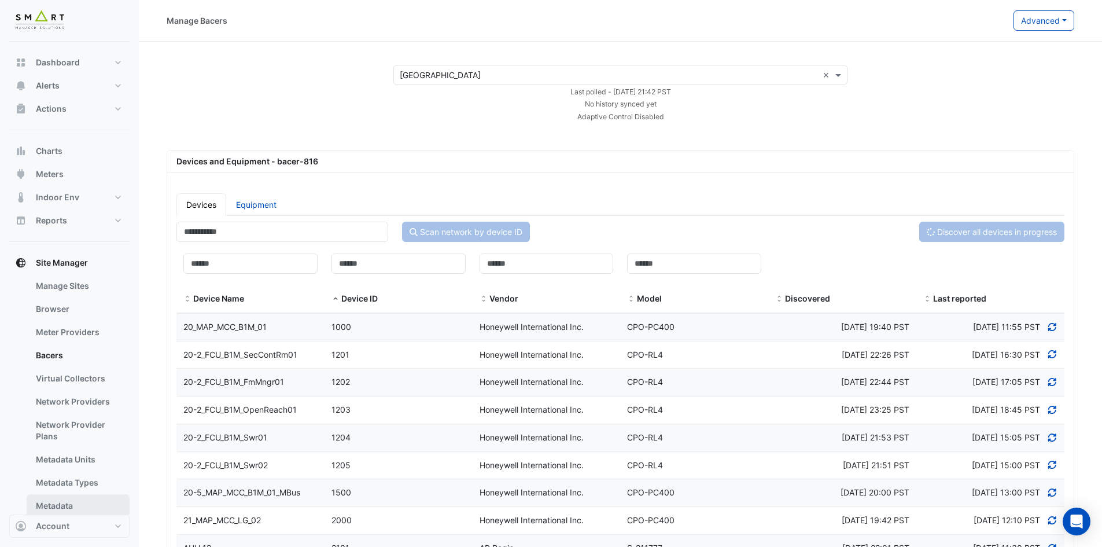
click at [57, 505] on link "Metadata" at bounding box center [78, 505] width 103 height 23
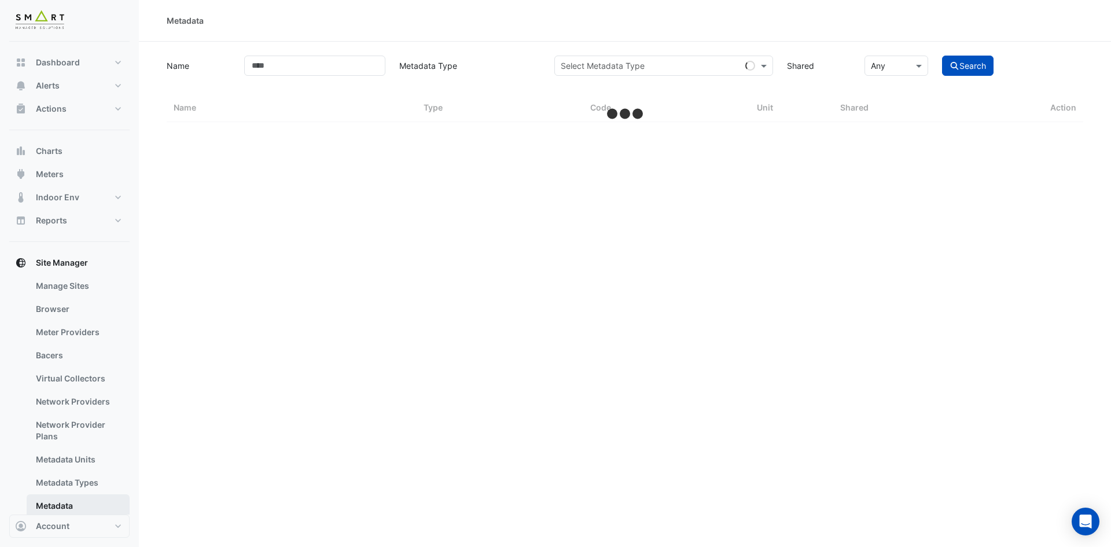
select select "***"
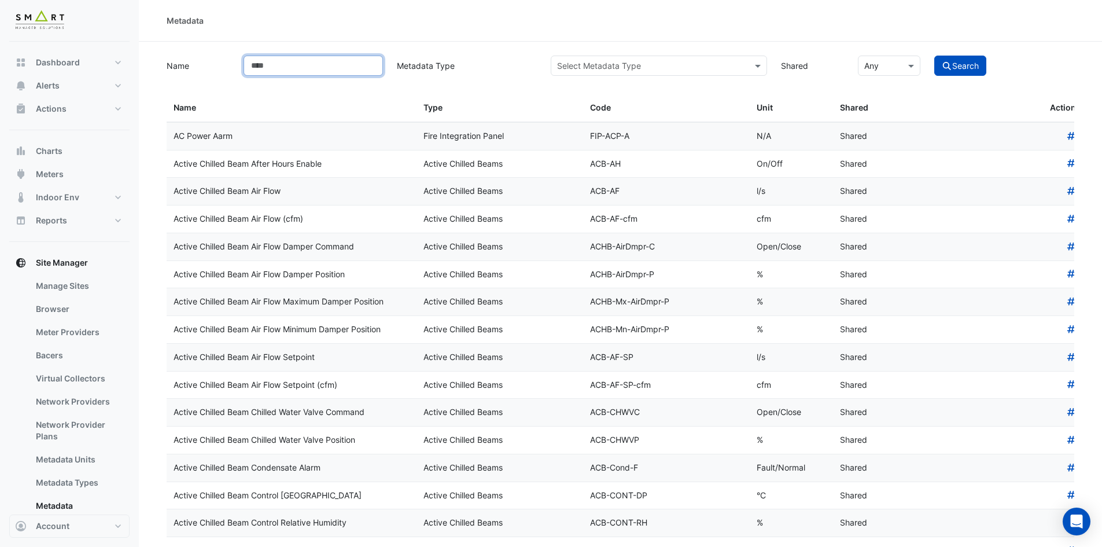
click at [338, 65] on input "Name" at bounding box center [313, 66] width 139 height 20
click at [664, 67] on input "text" at bounding box center [647, 66] width 181 height 12
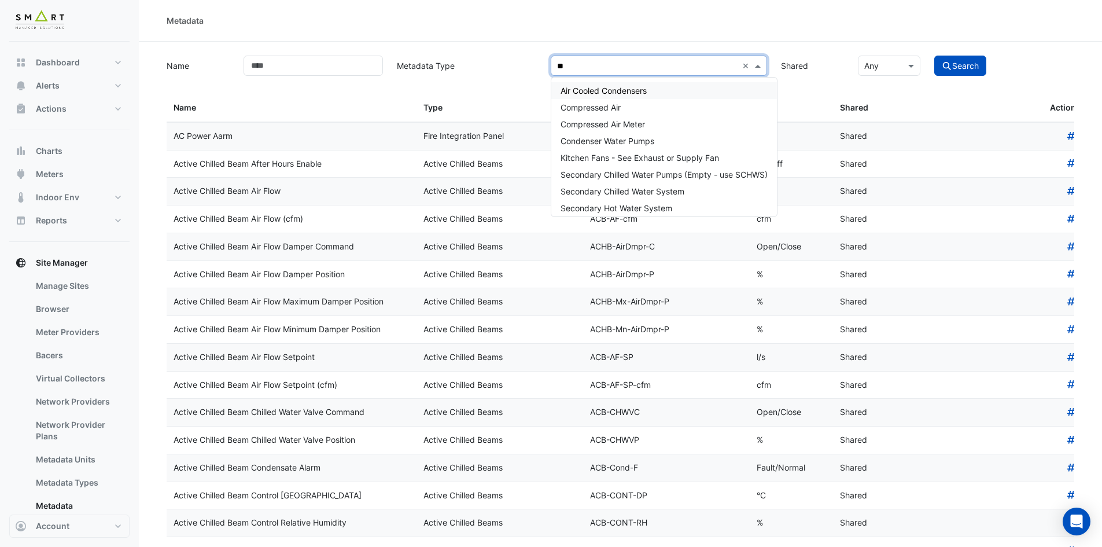
type input "*"
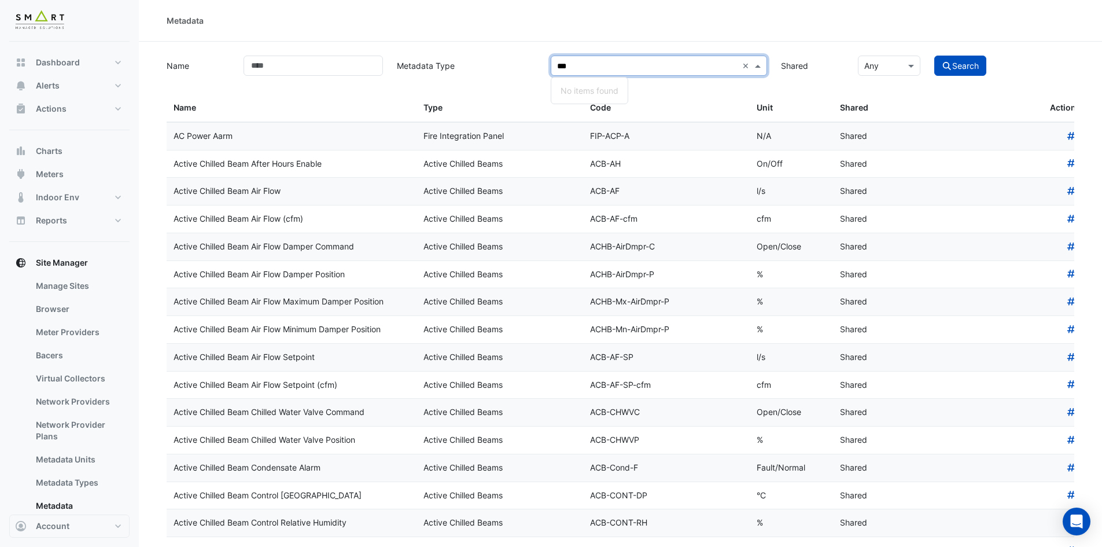
type input "**"
click at [626, 137] on span "Uninterruptible Power Supply" at bounding box center [616, 141] width 111 height 10
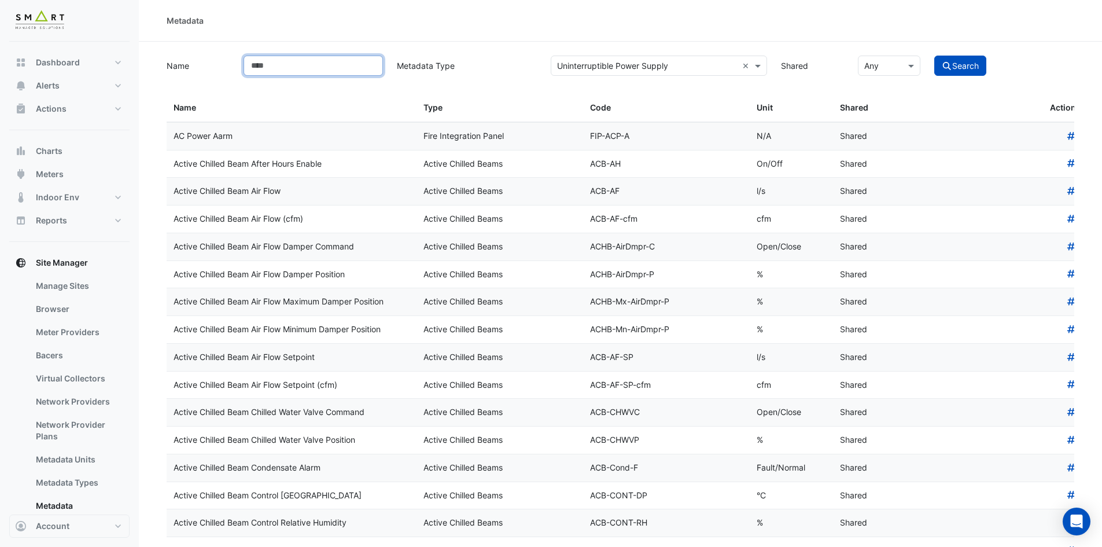
click at [346, 69] on input "Name" at bounding box center [313, 66] width 139 height 20
click at [934, 56] on button "Search" at bounding box center [960, 66] width 52 height 20
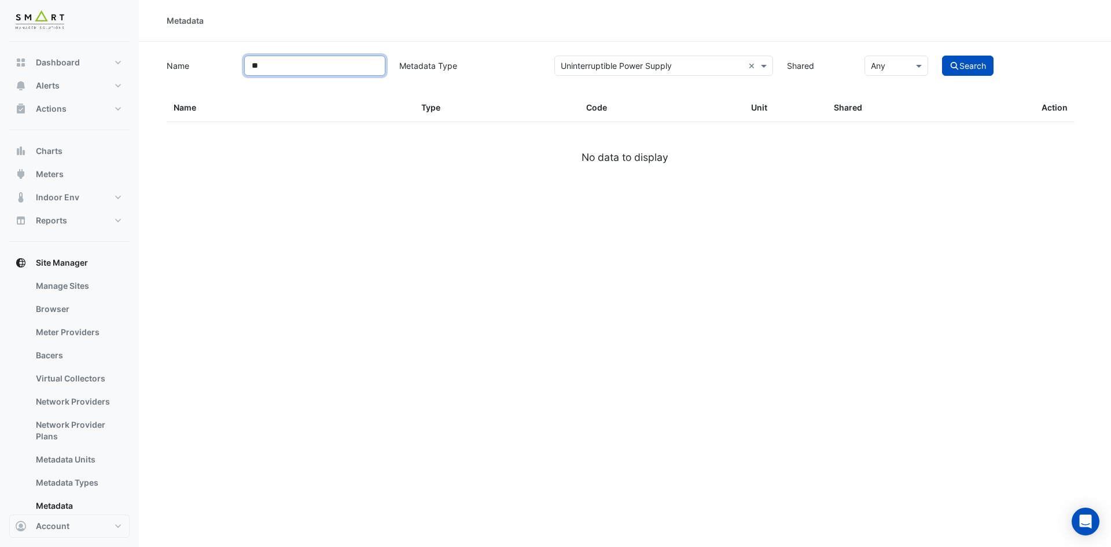
type input "*"
click at [942, 56] on button "Search" at bounding box center [968, 66] width 52 height 20
select select "***"
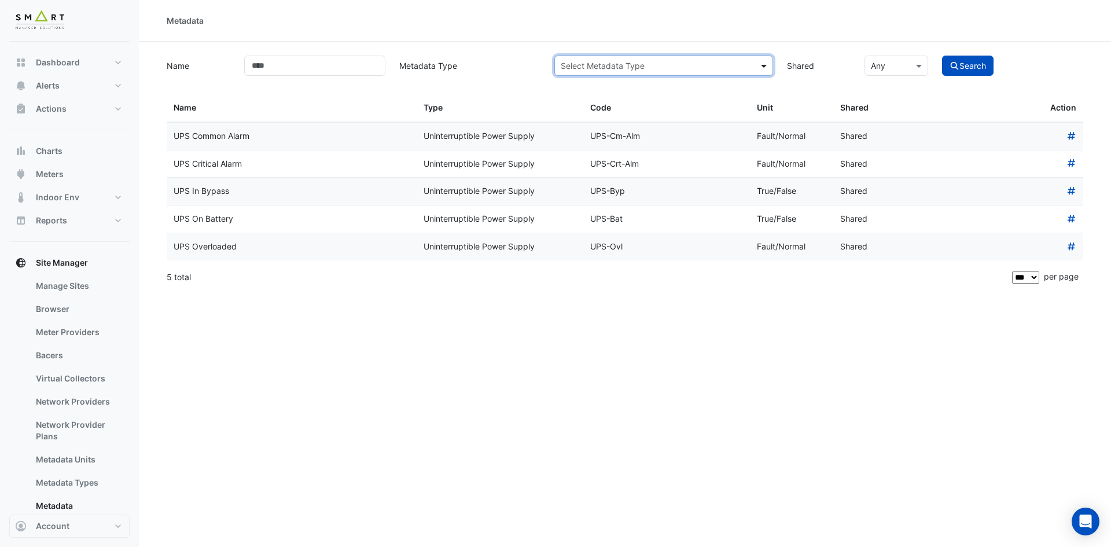
click at [760, 65] on span at bounding box center [765, 66] width 14 height 12
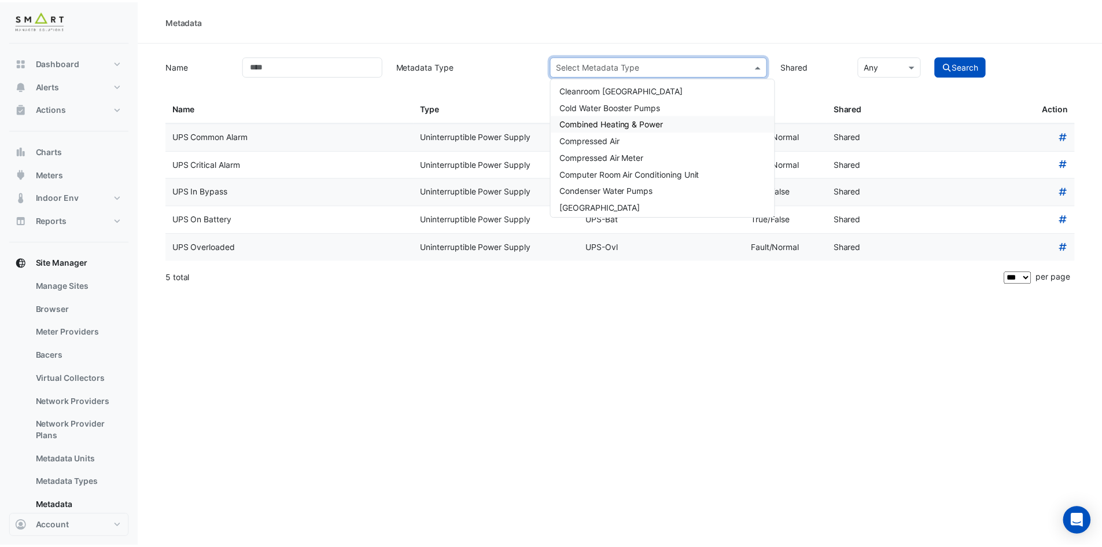
scroll to position [289, 0]
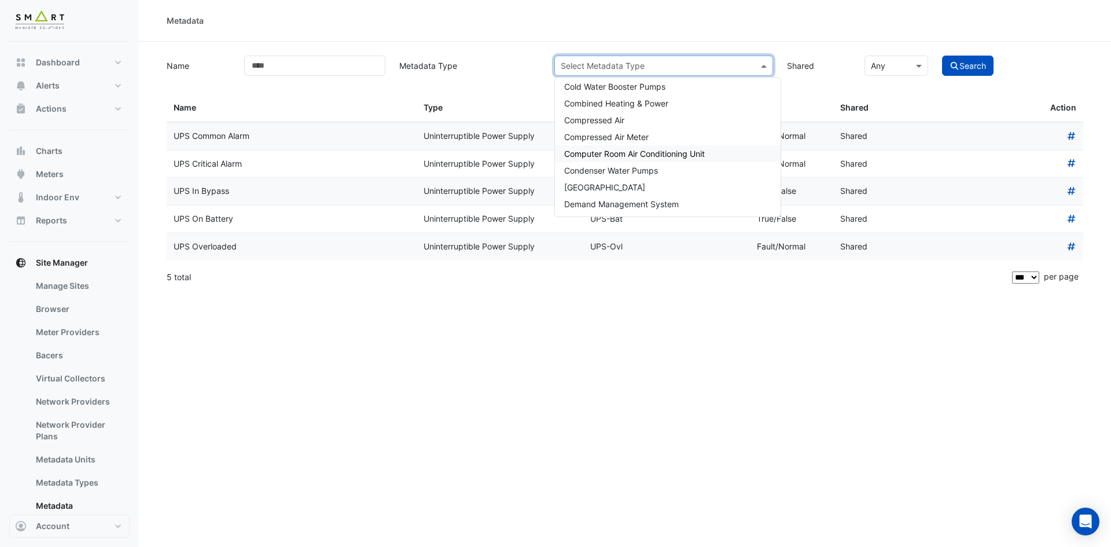
click at [677, 152] on span "Computer Room Air Conditioning Unit" at bounding box center [634, 154] width 141 height 10
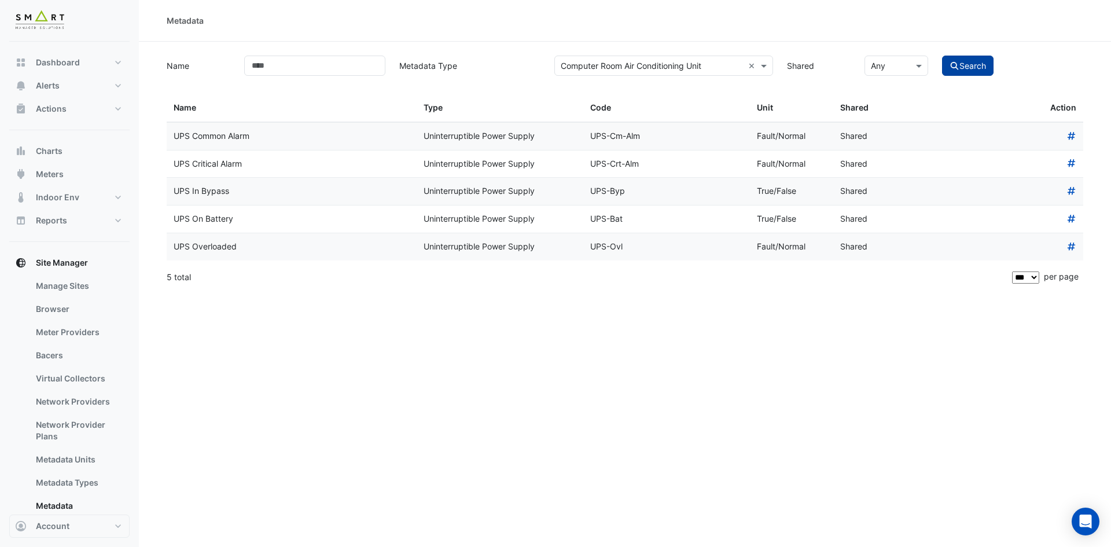
click at [973, 62] on button "Search" at bounding box center [968, 66] width 52 height 20
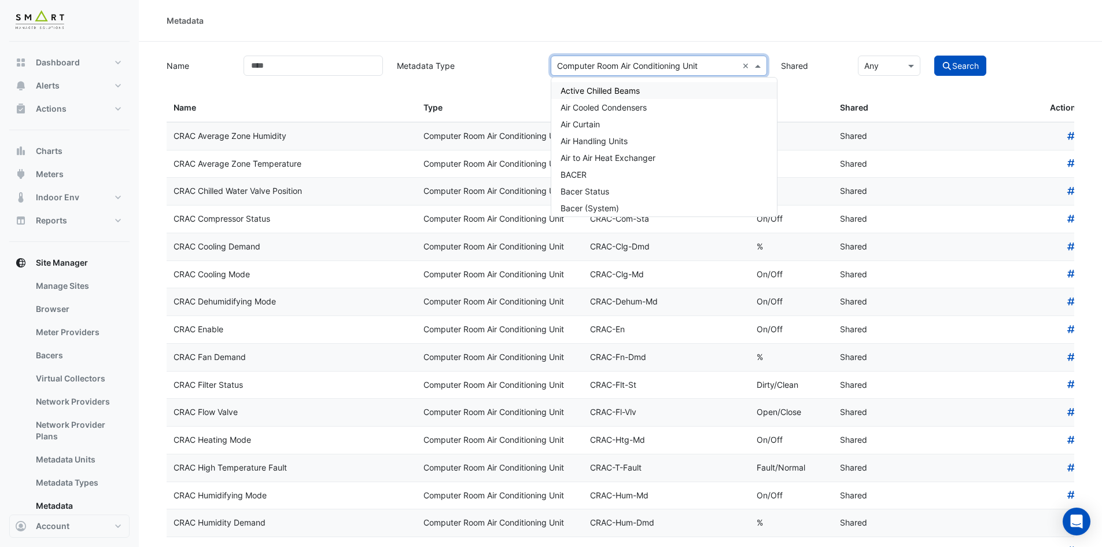
click at [727, 62] on input "text" at bounding box center [647, 66] width 181 height 12
